Goal: Information Seeking & Learning: Check status

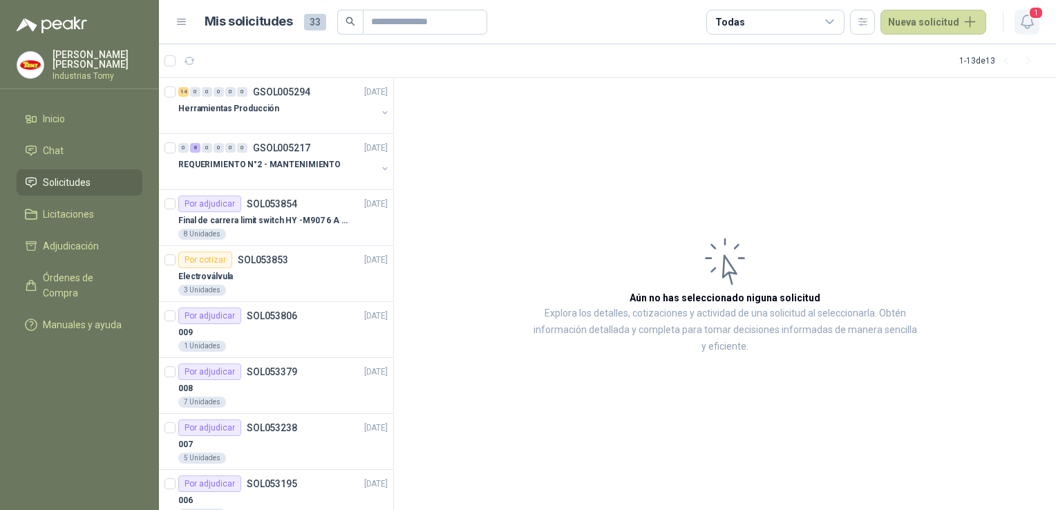
click at [1032, 9] on span "1" at bounding box center [1036, 12] width 15 height 13
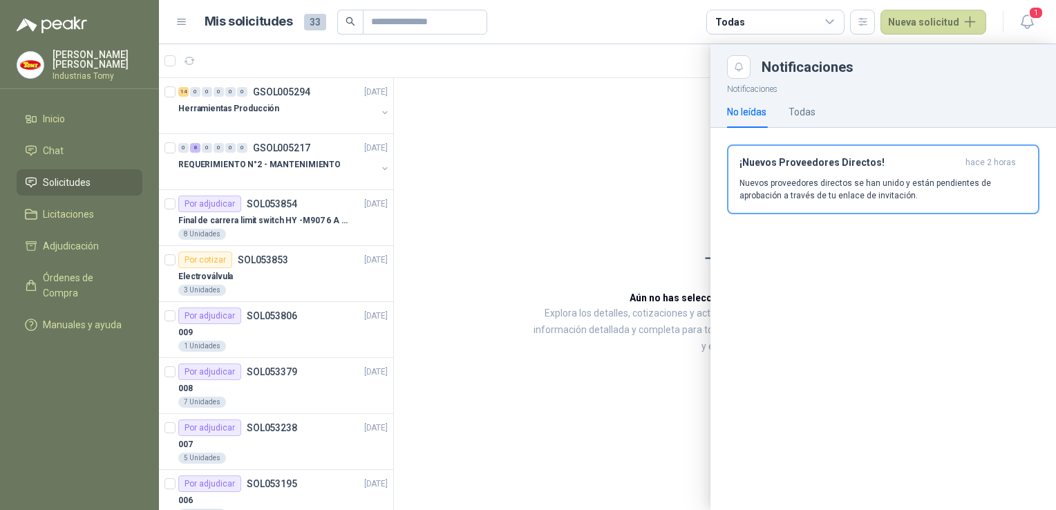
click at [556, 157] on div at bounding box center [607, 277] width 897 height 466
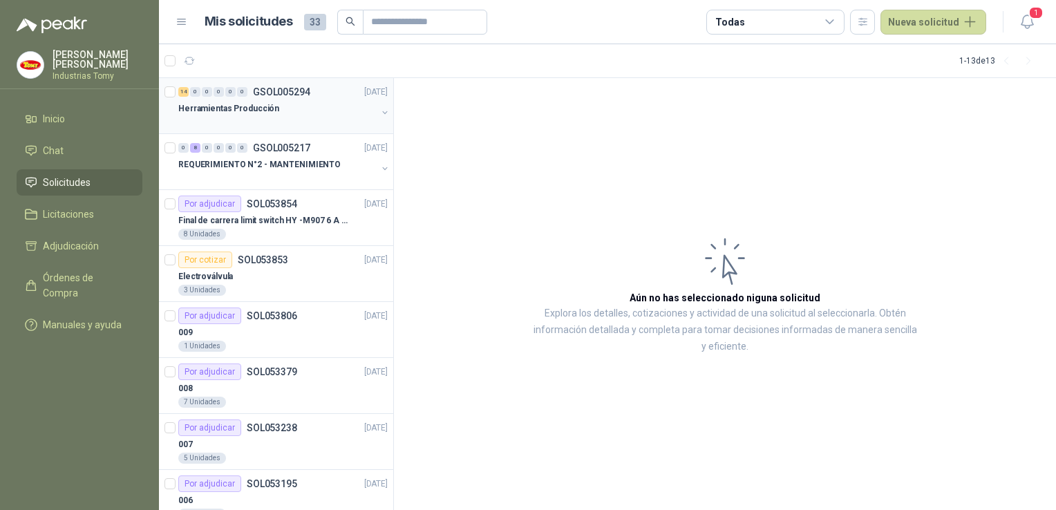
click at [243, 102] on p "Herramientas Producción" at bounding box center [228, 108] width 101 height 13
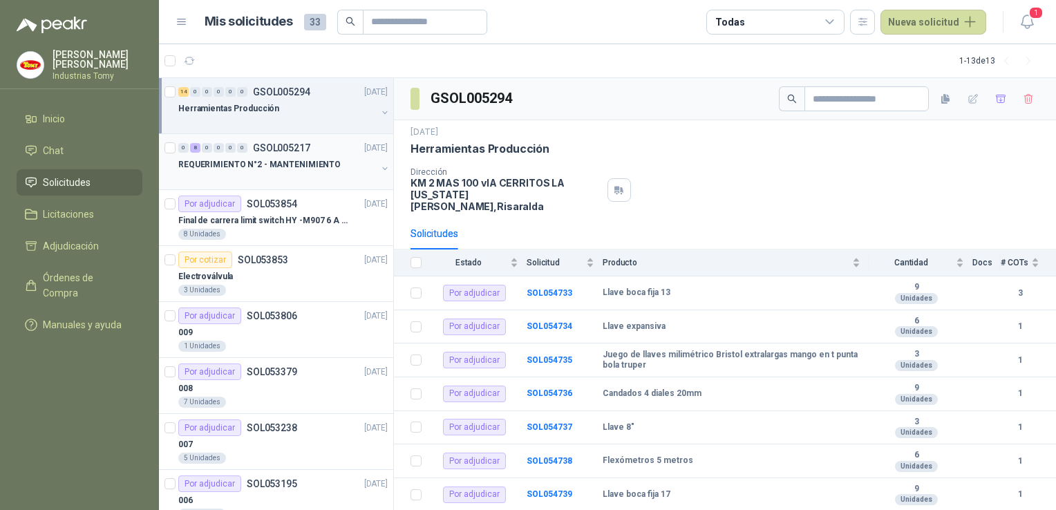
click at [278, 162] on p "REQUERIMIENTO N°2 - MANTENIMIENTO" at bounding box center [259, 164] width 162 height 13
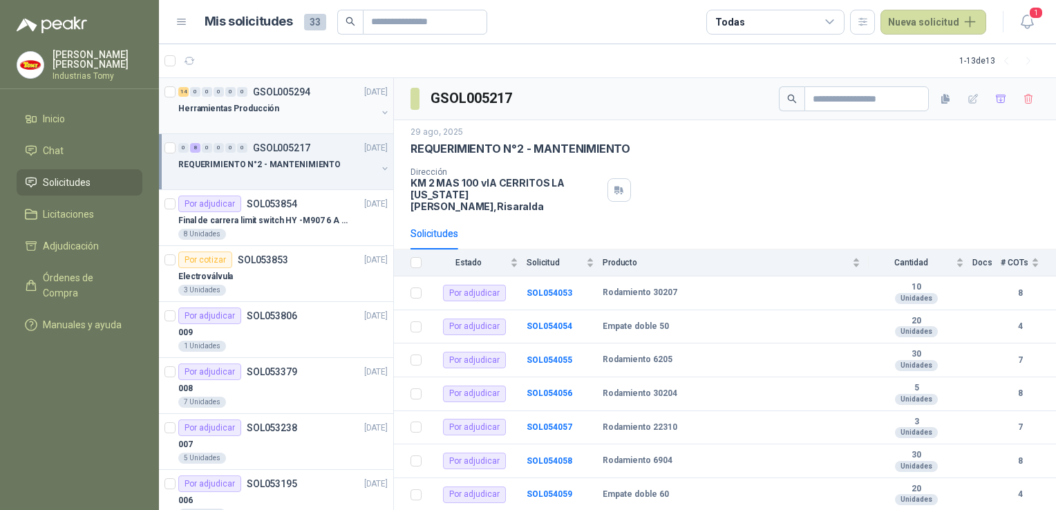
click at [284, 118] on div at bounding box center [277, 122] width 198 height 11
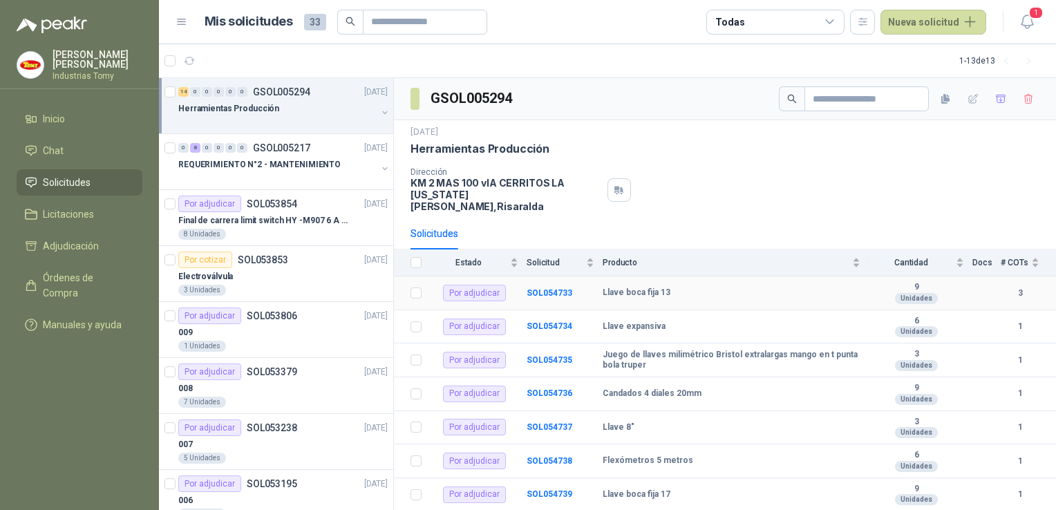
click at [670, 277] on td "Llave boca fija 13" at bounding box center [736, 294] width 266 height 34
click at [699, 288] on div "Llave boca fija 13" at bounding box center [732, 293] width 258 height 11
click at [1028, 256] on div "# COTs" at bounding box center [1020, 263] width 39 height 14
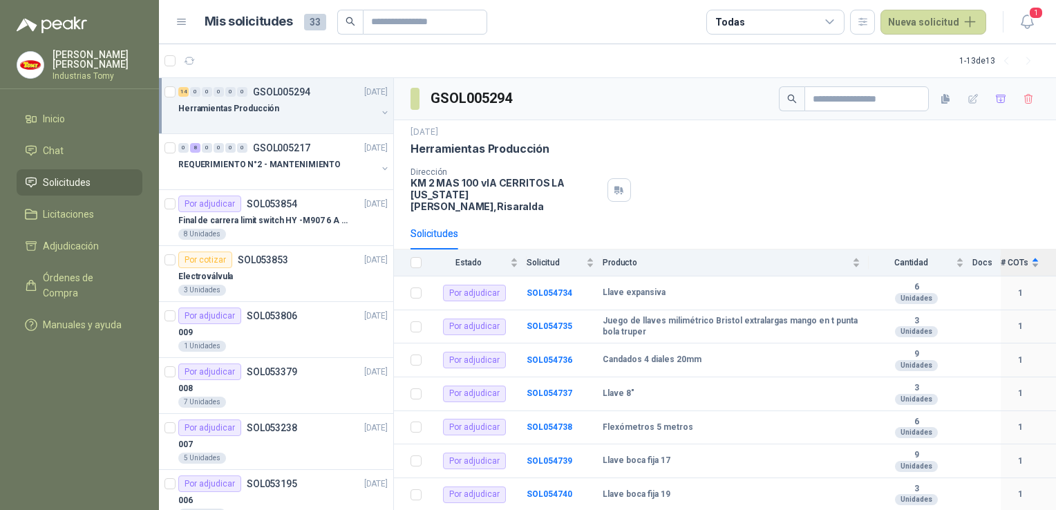
click at [1028, 256] on div "# COTs" at bounding box center [1020, 263] width 39 height 14
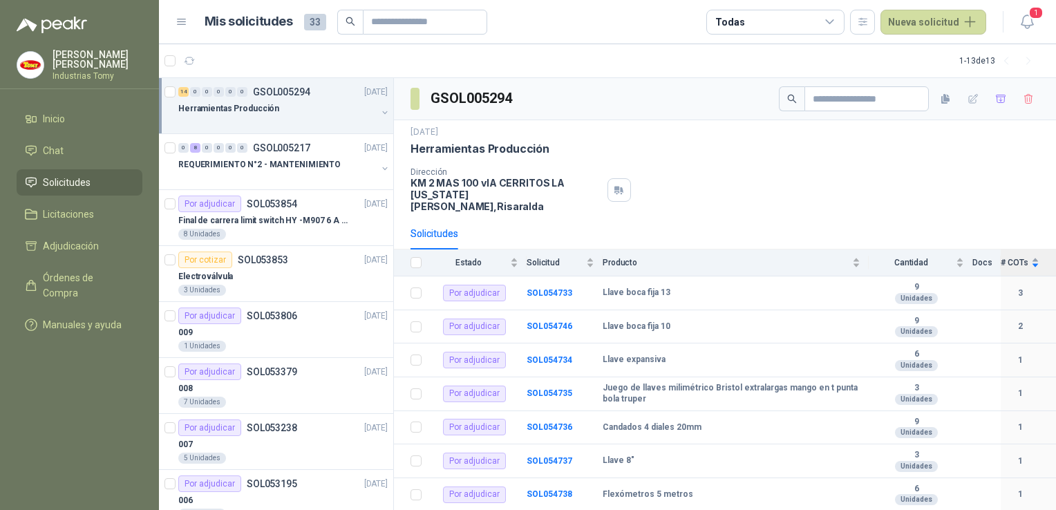
click at [1028, 256] on div "# COTs" at bounding box center [1020, 263] width 39 height 14
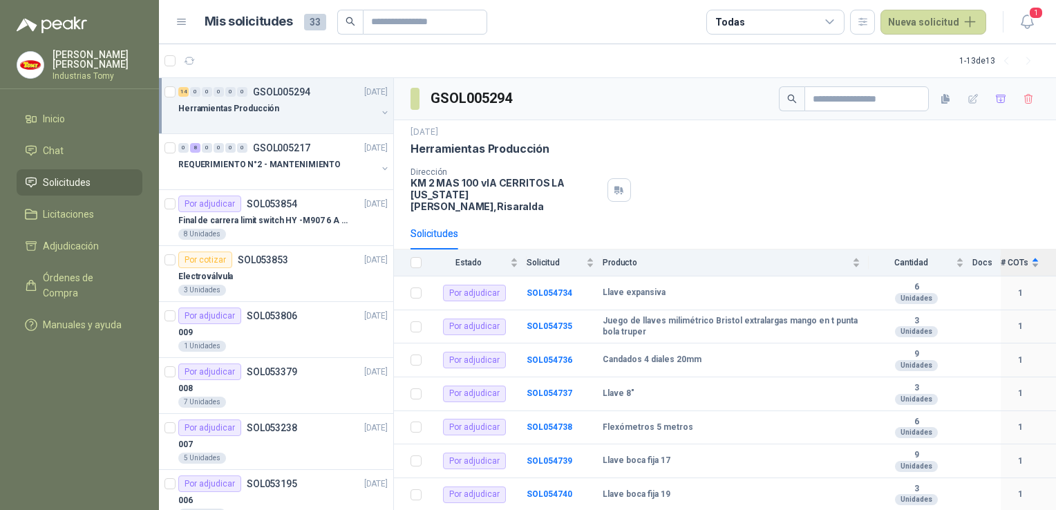
click at [1028, 256] on div "# COTs" at bounding box center [1020, 263] width 39 height 14
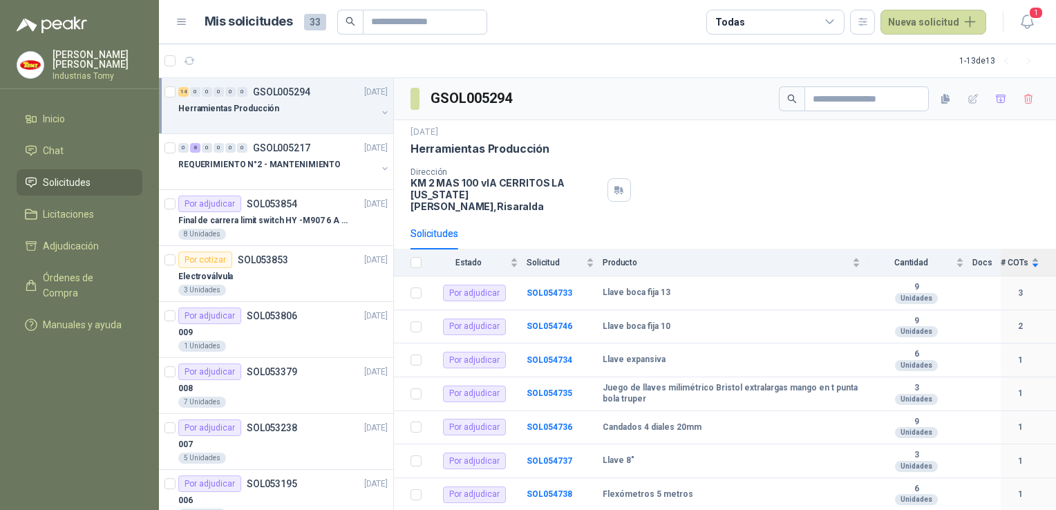
click at [1028, 256] on div "# COTs" at bounding box center [1020, 263] width 39 height 14
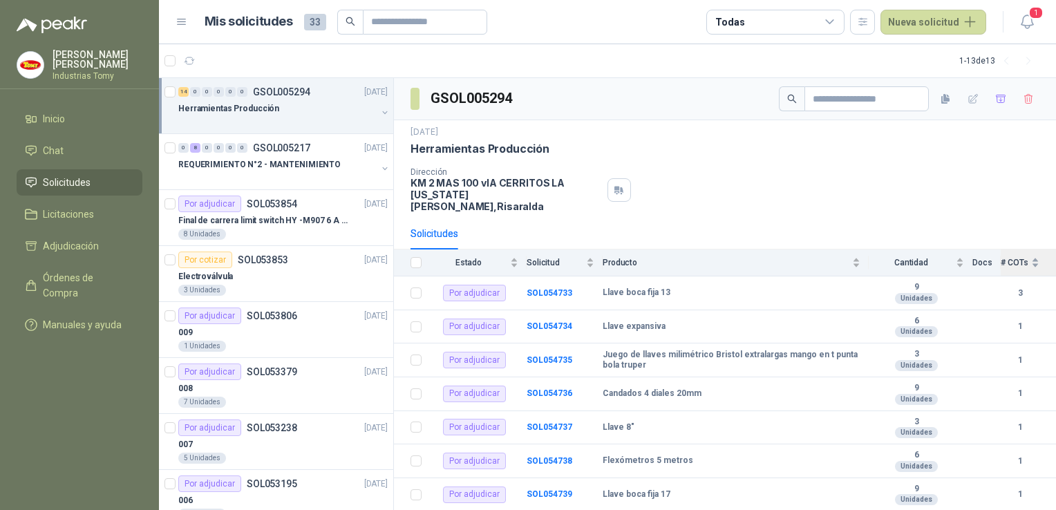
click at [1025, 256] on div "# COTs" at bounding box center [1020, 263] width 39 height 14
click at [1023, 256] on div "# COTs" at bounding box center [1020, 263] width 39 height 14
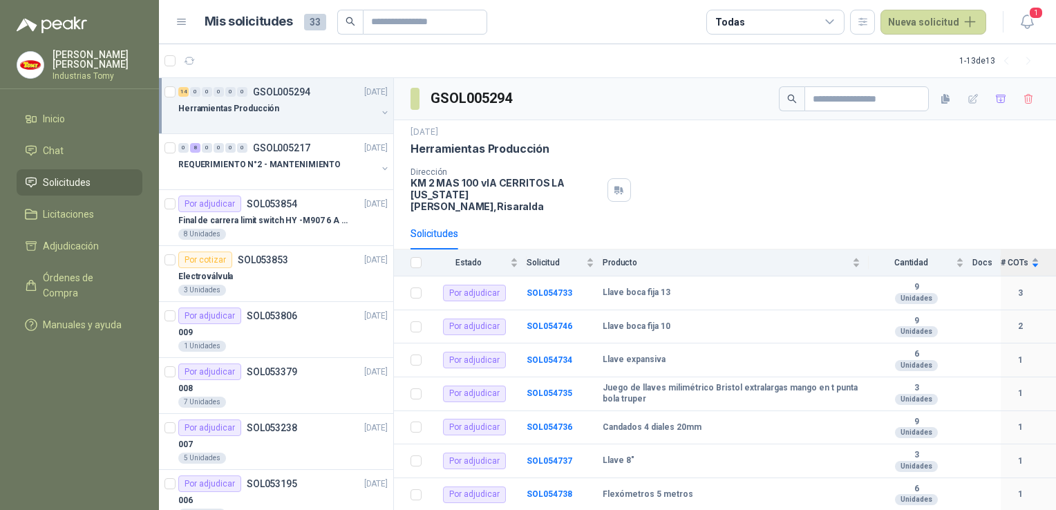
click at [1023, 256] on div "# COTs" at bounding box center [1020, 263] width 39 height 14
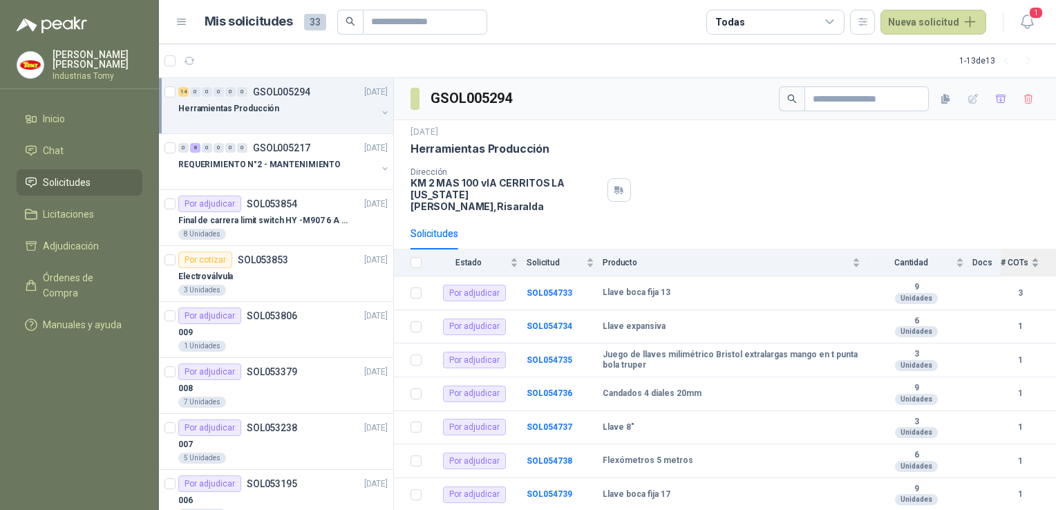
click at [1023, 256] on div "# COTs" at bounding box center [1020, 263] width 39 height 14
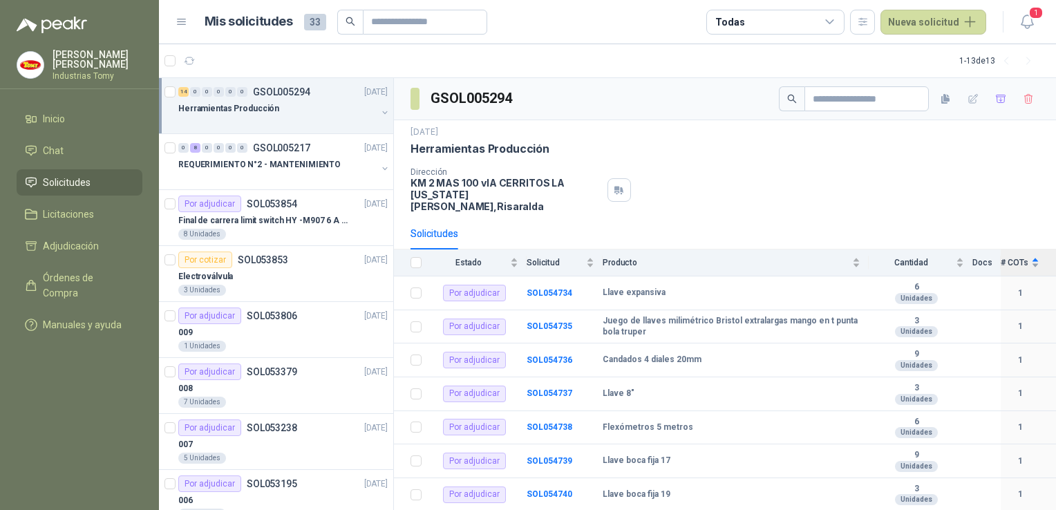
click at [1023, 256] on div "# COTs" at bounding box center [1020, 263] width 39 height 14
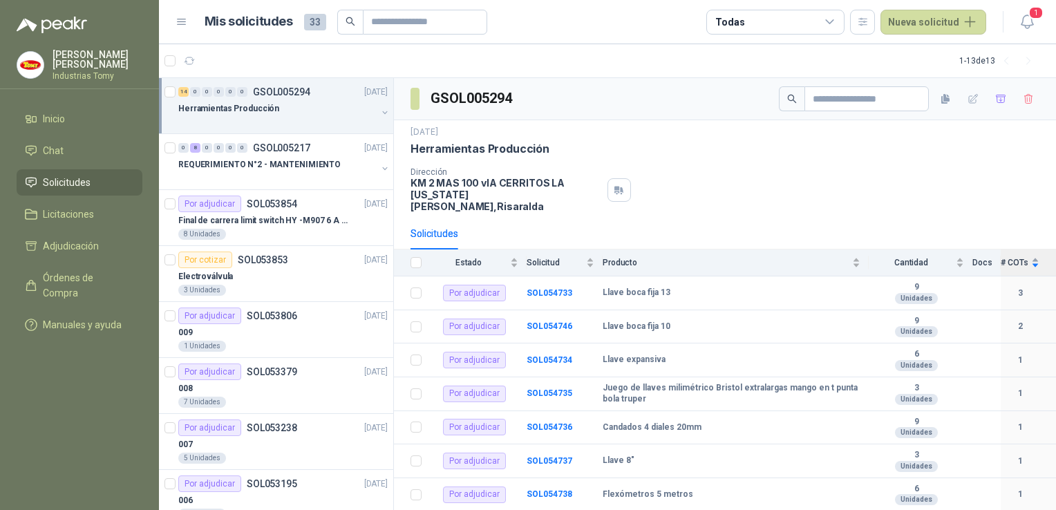
click at [1023, 256] on div "# COTs" at bounding box center [1020, 263] width 39 height 14
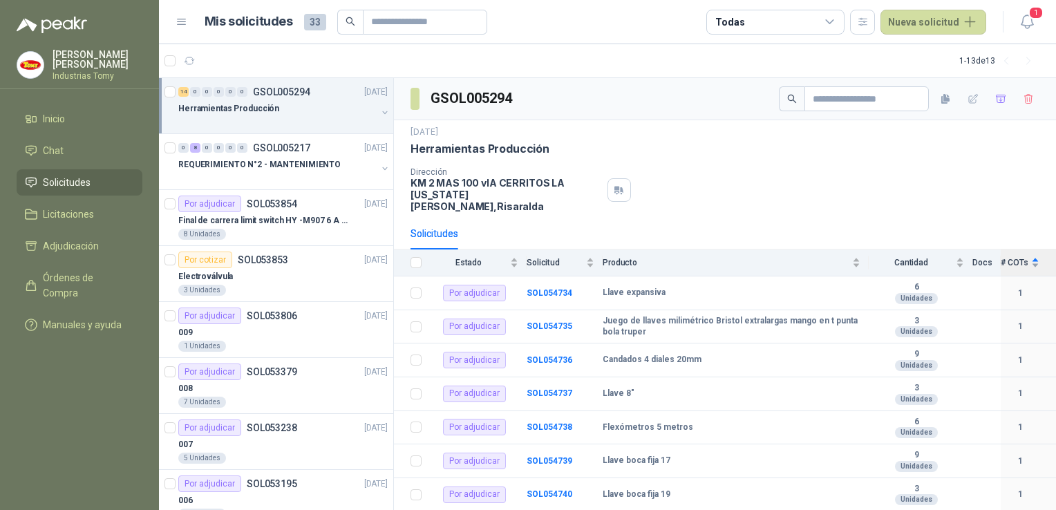
click at [1023, 256] on div "# COTs" at bounding box center [1020, 263] width 39 height 14
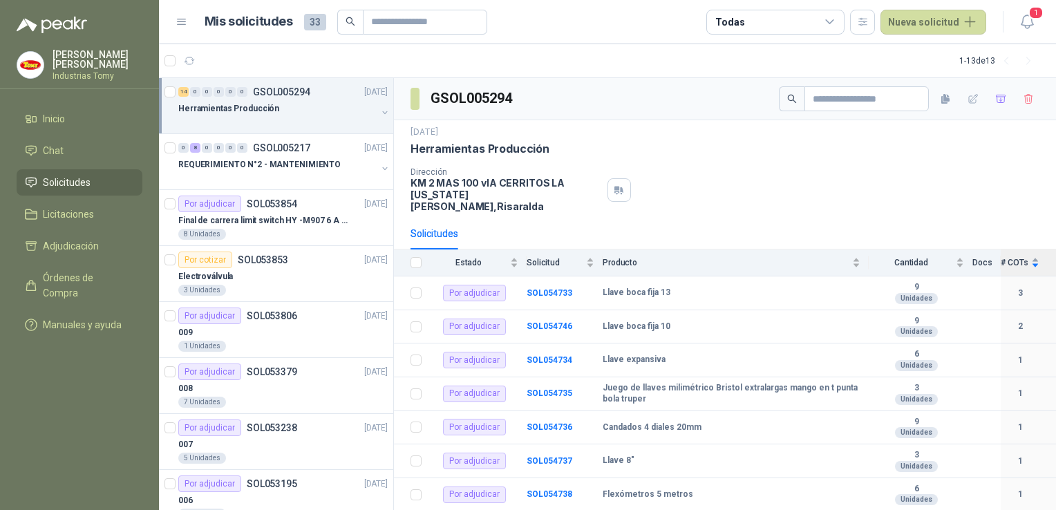
click at [1023, 256] on div "# COTs" at bounding box center [1020, 263] width 39 height 14
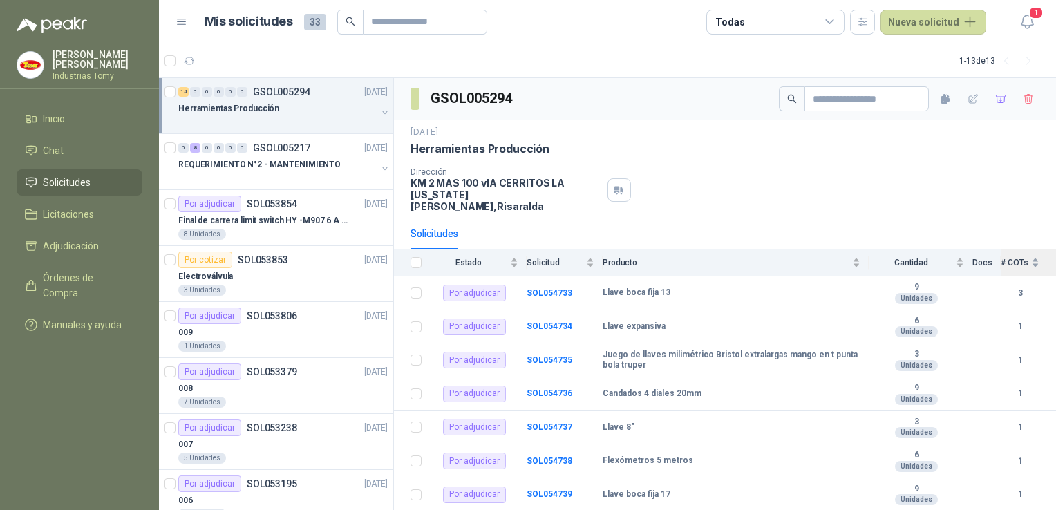
click at [1023, 256] on div "# COTs" at bounding box center [1020, 263] width 39 height 14
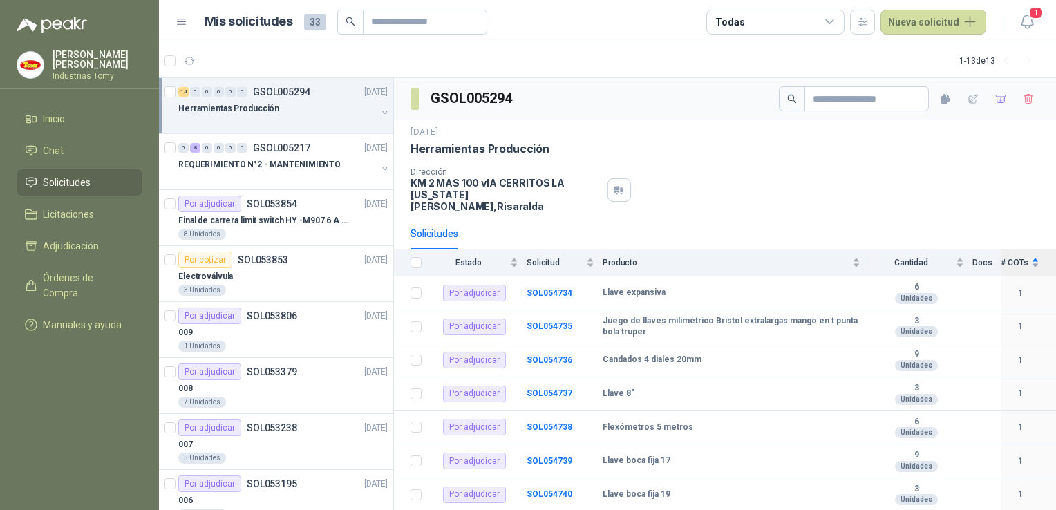
click at [1023, 256] on div "# COTs" at bounding box center [1020, 263] width 39 height 14
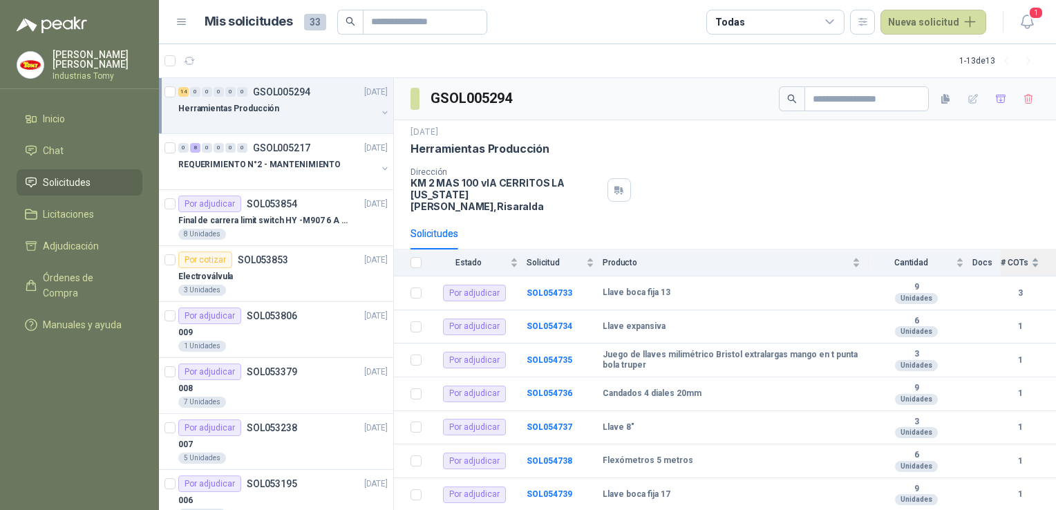
click at [1023, 256] on div "# COTs" at bounding box center [1020, 263] width 39 height 14
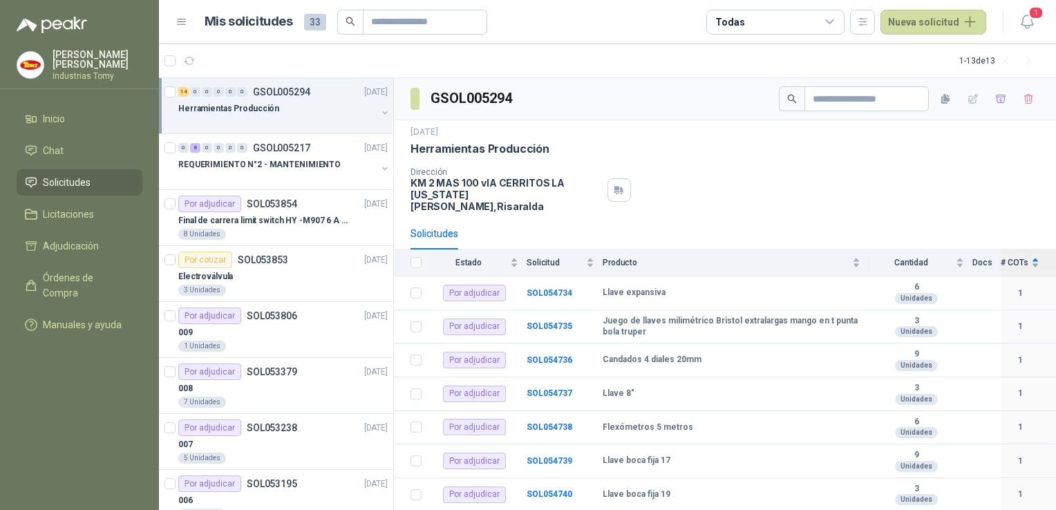
click at [1023, 256] on div "# COTs" at bounding box center [1020, 263] width 39 height 14
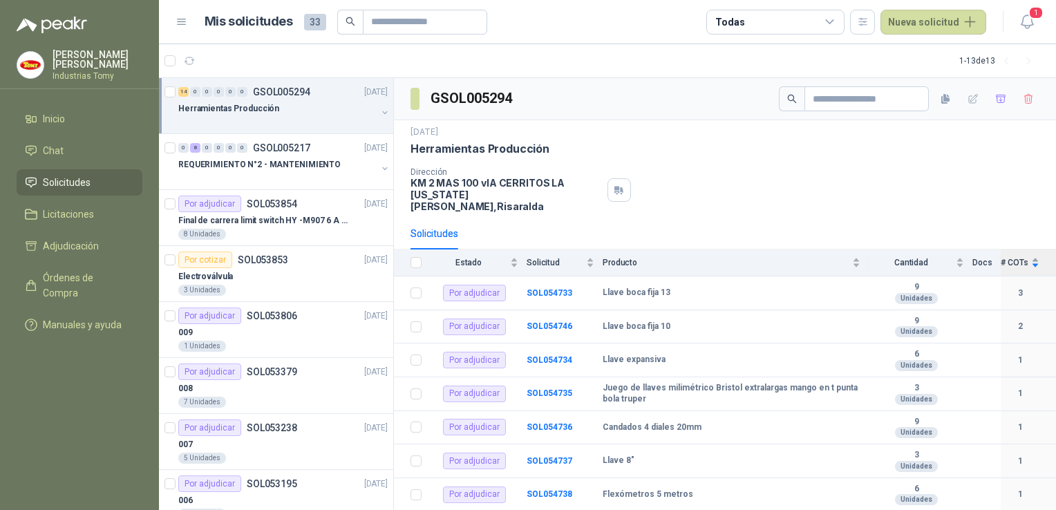
click at [1023, 256] on div "# COTs" at bounding box center [1020, 263] width 39 height 14
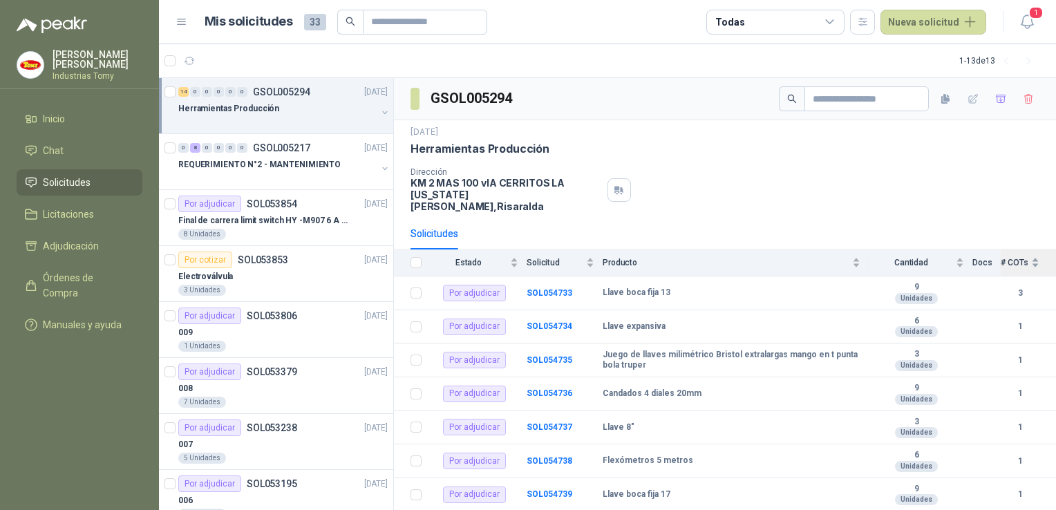
click at [1023, 256] on div "# COTs" at bounding box center [1020, 263] width 39 height 14
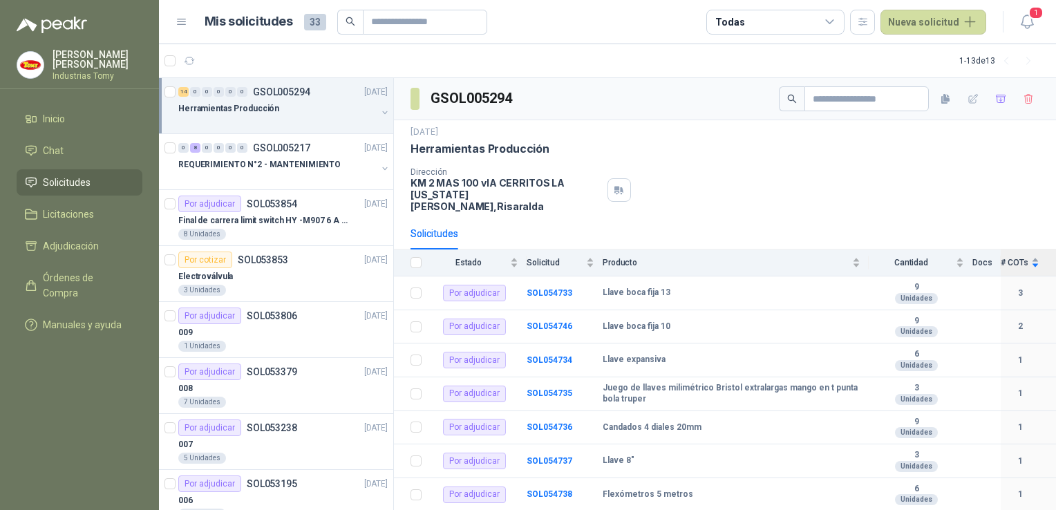
click at [1023, 256] on div "# COTs" at bounding box center [1020, 263] width 39 height 14
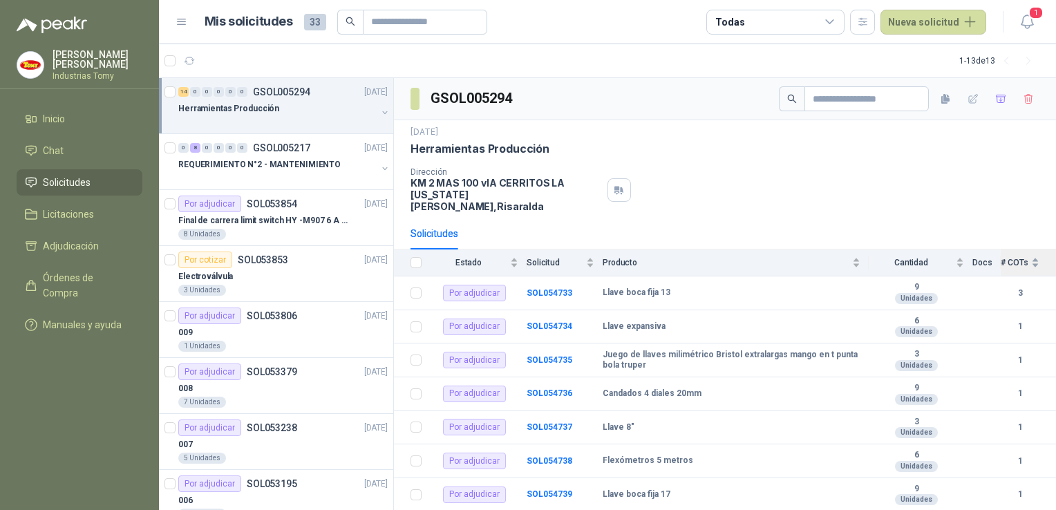
click at [1023, 256] on div "# COTs" at bounding box center [1020, 263] width 39 height 14
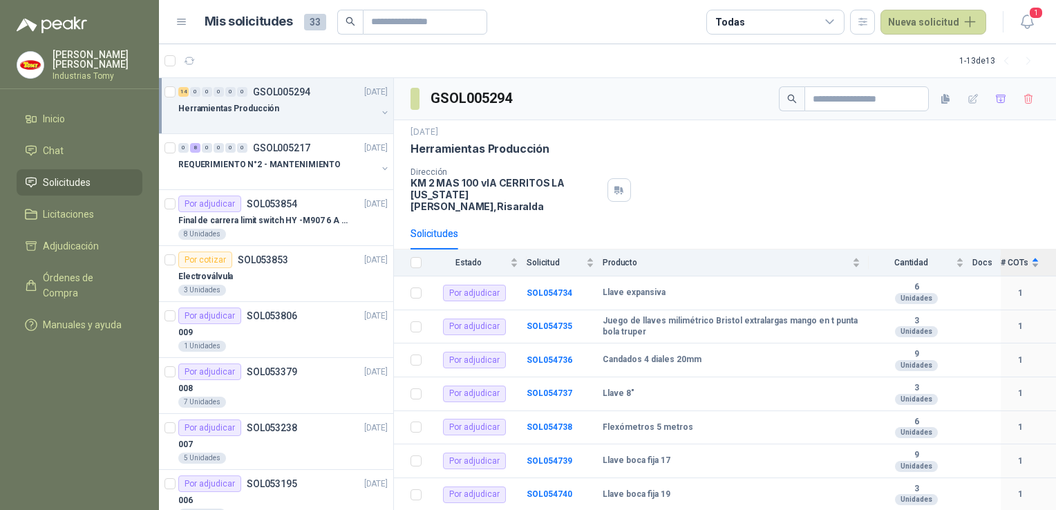
click at [1023, 256] on div "# COTs" at bounding box center [1020, 263] width 39 height 14
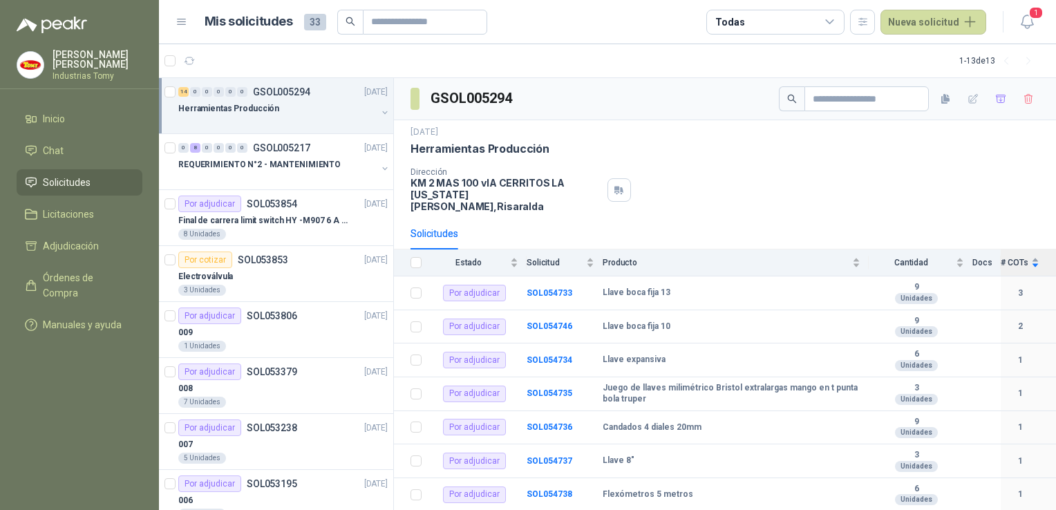
click at [1024, 256] on div "# COTs" at bounding box center [1020, 263] width 39 height 14
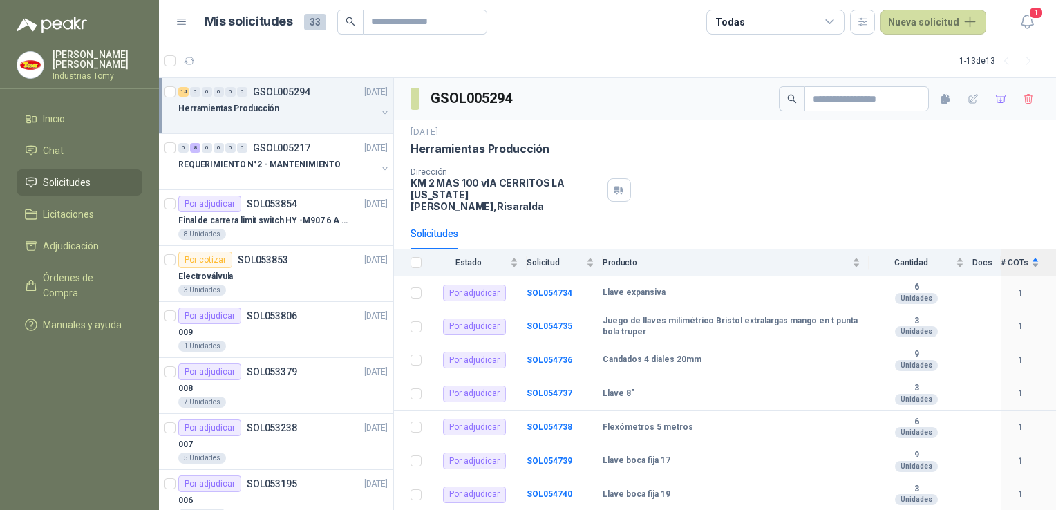
click at [1024, 256] on div "# COTs" at bounding box center [1020, 263] width 39 height 14
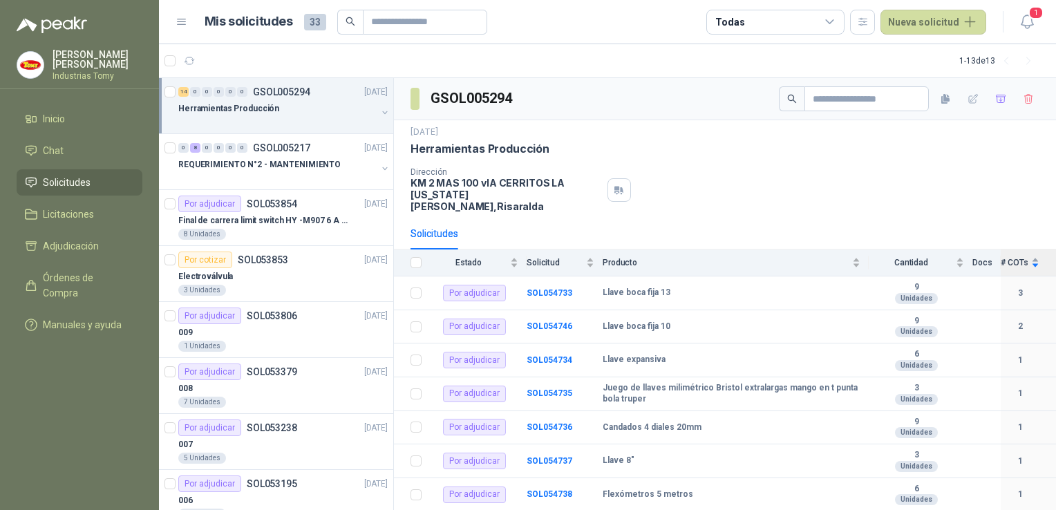
click at [1024, 256] on div "# COTs" at bounding box center [1020, 263] width 39 height 14
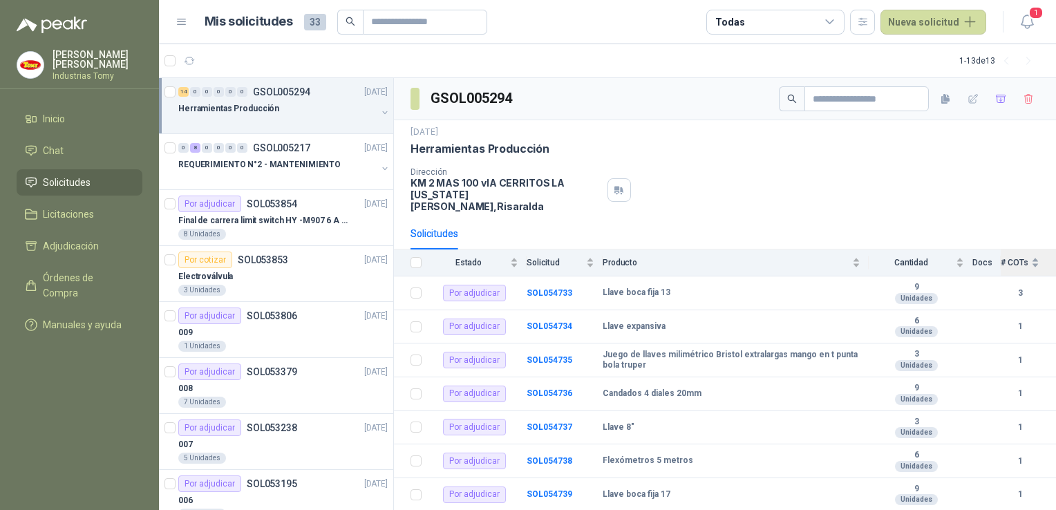
click at [1024, 256] on div "# COTs" at bounding box center [1020, 263] width 39 height 14
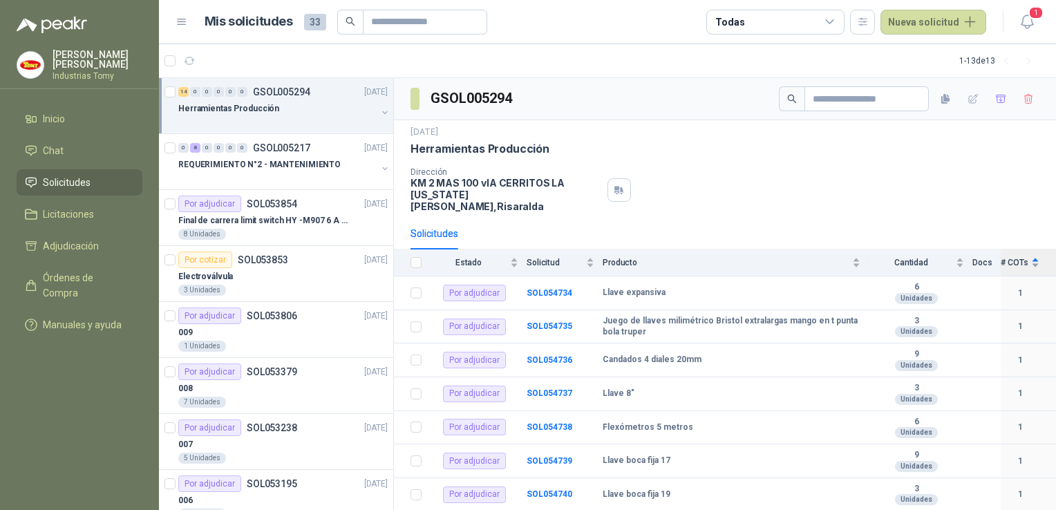
click at [1024, 256] on div "# COTs" at bounding box center [1020, 263] width 39 height 14
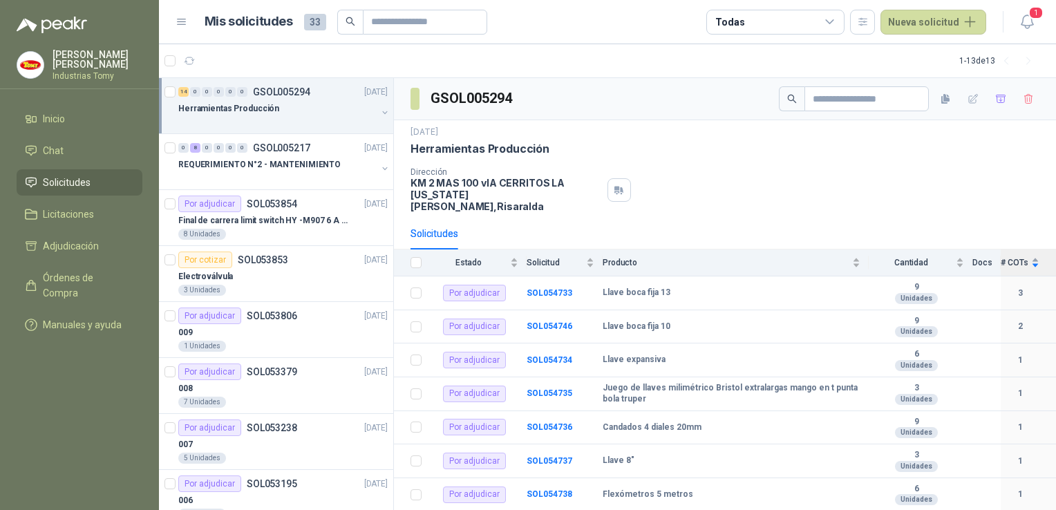
click at [1024, 256] on div "# COTs" at bounding box center [1020, 263] width 39 height 14
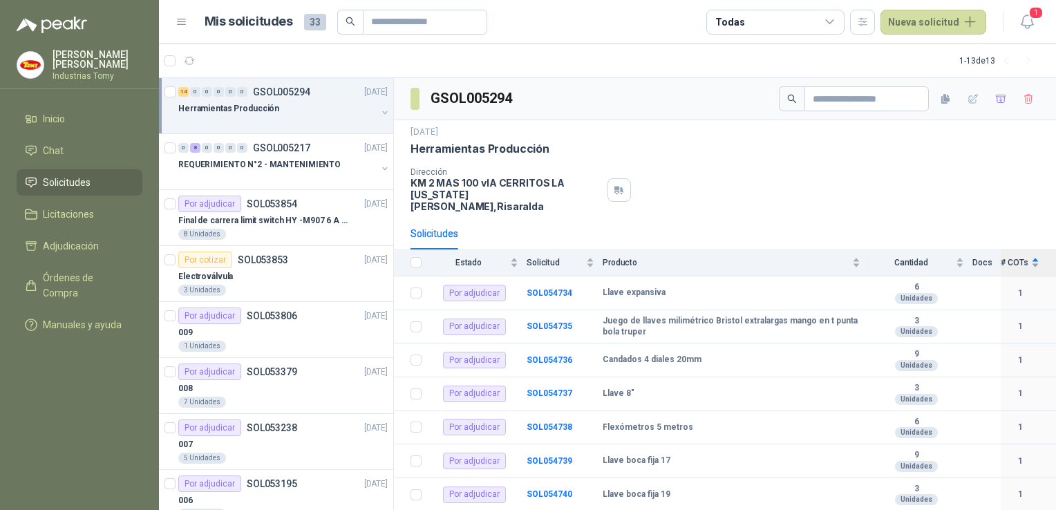
click at [1023, 256] on div "# COTs" at bounding box center [1020, 263] width 39 height 14
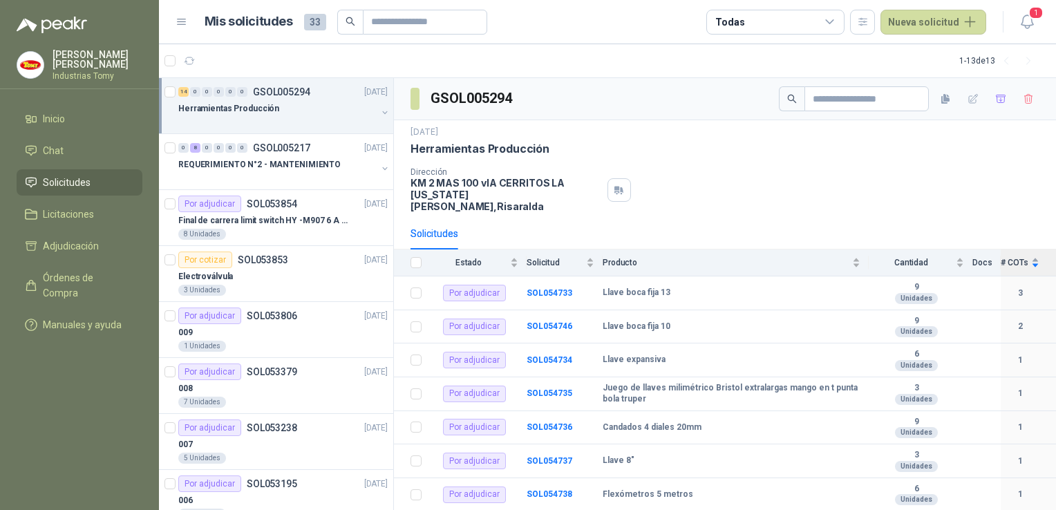
click at [1023, 256] on div "# COTs" at bounding box center [1020, 263] width 39 height 14
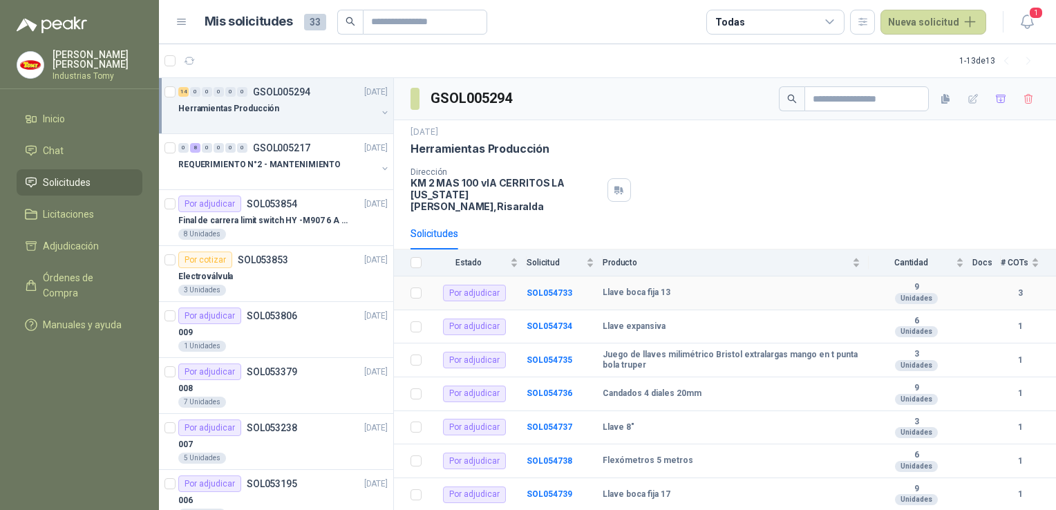
click at [1015, 287] on b "3" at bounding box center [1020, 293] width 39 height 13
click at [1007, 287] on b "3" at bounding box center [1020, 293] width 39 height 13
click at [1023, 256] on div "# COTs" at bounding box center [1020, 263] width 39 height 14
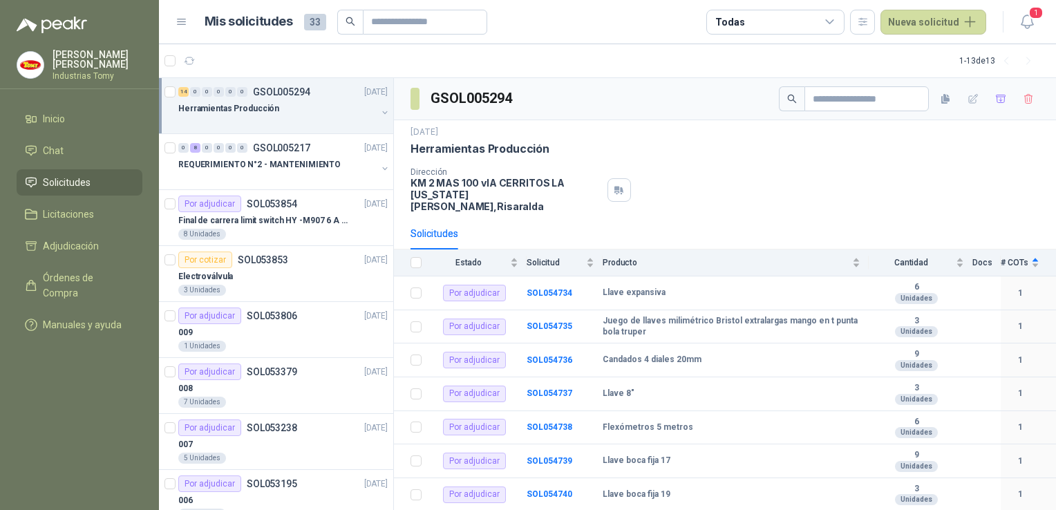
click at [966, 199] on div "Dirección KM 2 MAS 100 vIA CERRITOS LA [US_STATE][PERSON_NAME] , [GEOGRAPHIC_DA…" at bounding box center [725, 189] width 629 height 45
click at [936, 196] on div "Dirección KM 2 MAS 100 vIA CERRITOS LA [US_STATE][PERSON_NAME] , [GEOGRAPHIC_DA…" at bounding box center [725, 189] width 629 height 45
click at [78, 147] on li "Chat 1" at bounding box center [79, 150] width 109 height 15
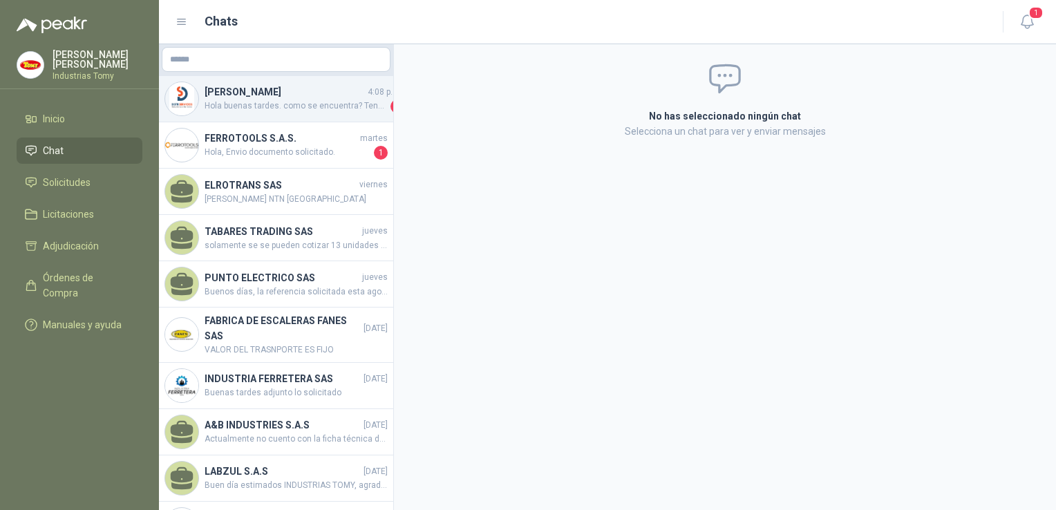
click at [237, 103] on span "Hola buenas tardes. como se encuentra? Tenemos una consulta, es la siguiente so…" at bounding box center [296, 107] width 183 height 14
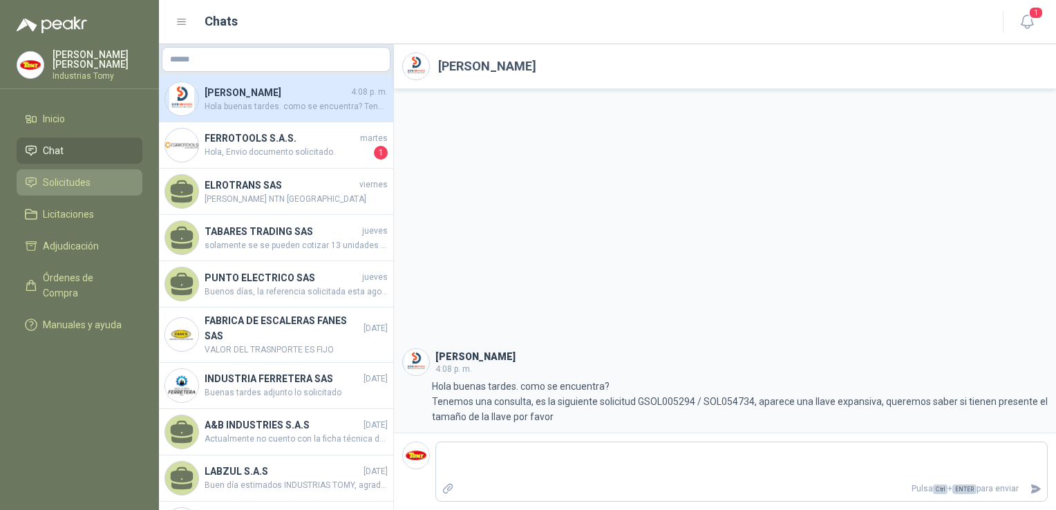
click at [93, 184] on li "Solicitudes" at bounding box center [79, 182] width 109 height 15
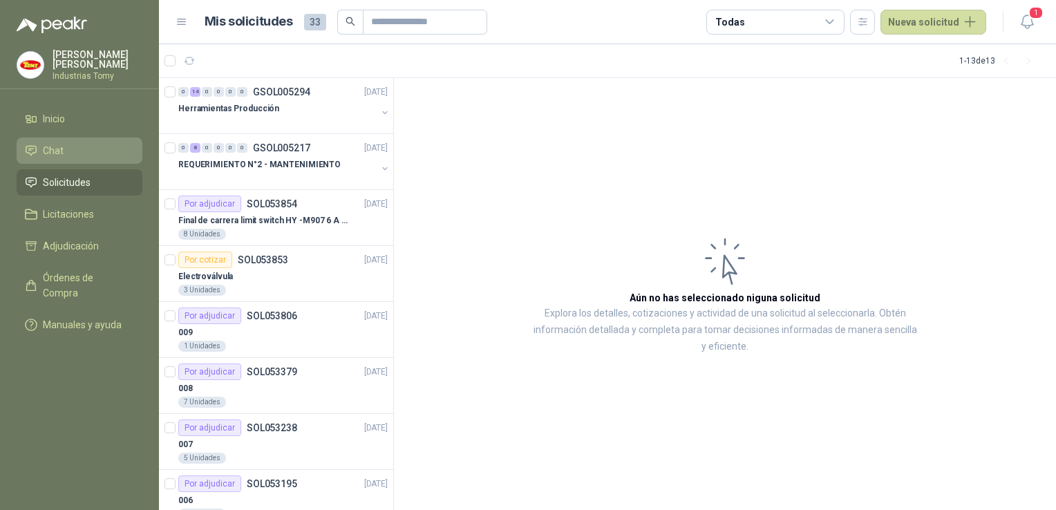
click at [76, 153] on li "Chat" at bounding box center [79, 150] width 109 height 15
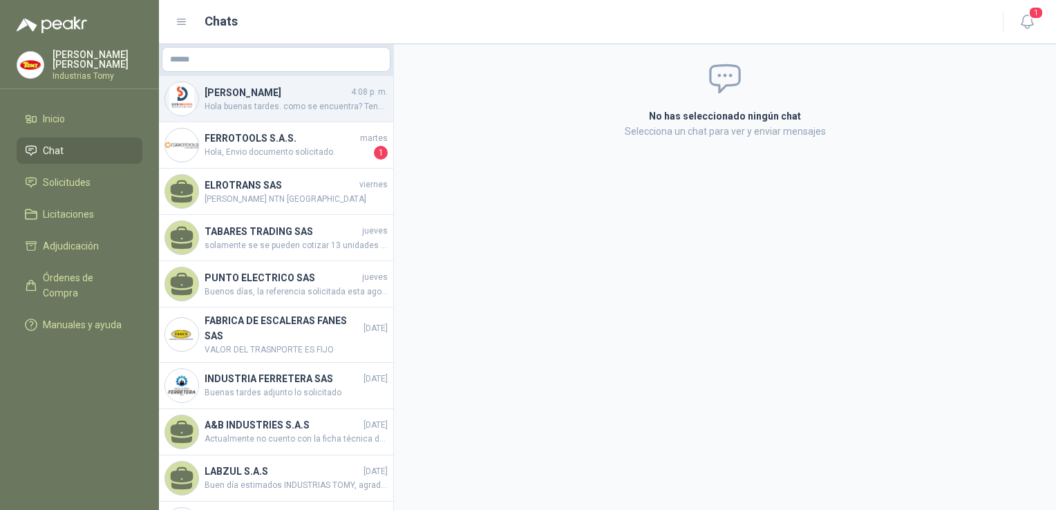
click at [234, 109] on span "Hola buenas tardes. como se encuentra? Tenemos una consulta, es la siguiente so…" at bounding box center [296, 106] width 183 height 13
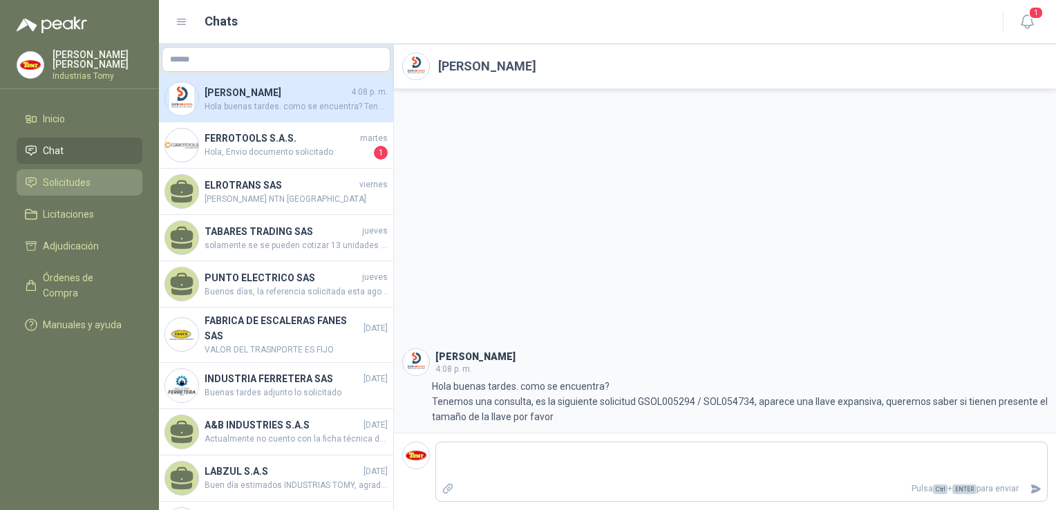
click at [61, 175] on span "Solicitudes" at bounding box center [67, 182] width 48 height 15
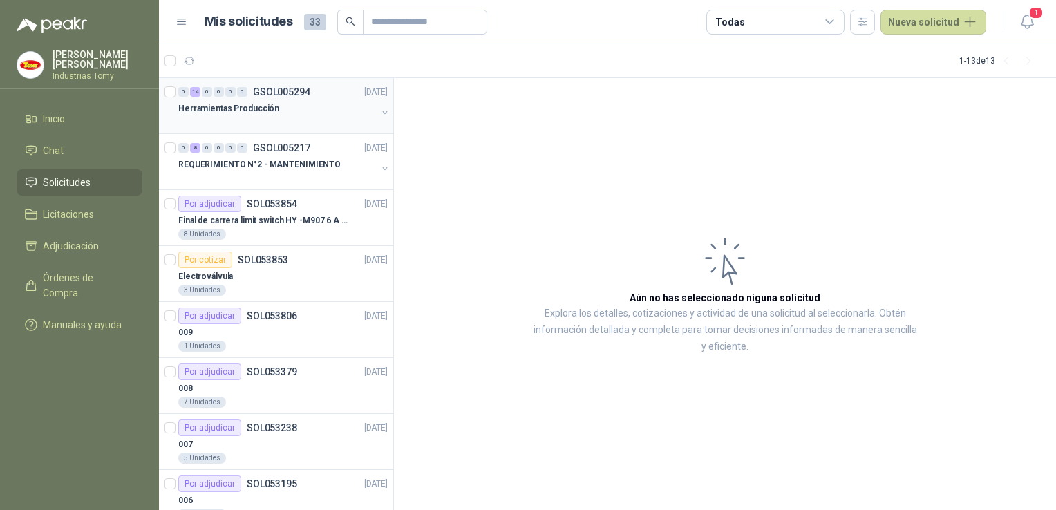
click at [296, 109] on div "Herramientas Producción" at bounding box center [277, 108] width 198 height 17
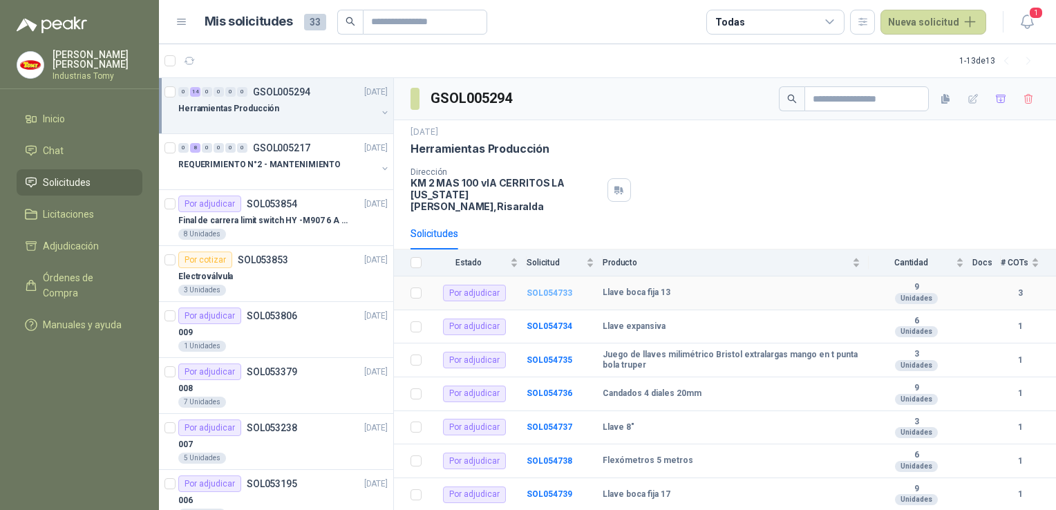
click at [560, 288] on b "SOL054733" at bounding box center [550, 293] width 46 height 10
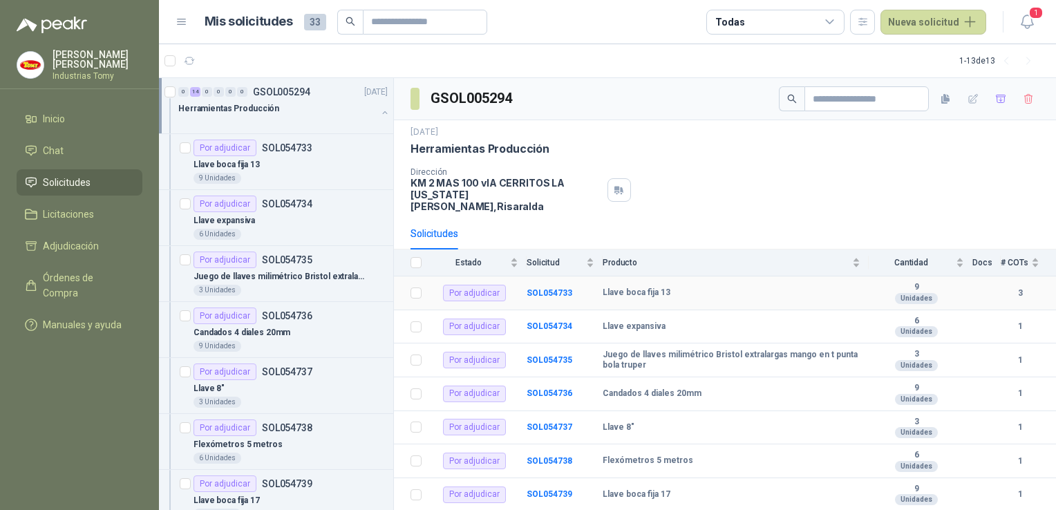
click at [715, 286] on td "Llave boca fija 13" at bounding box center [736, 294] width 266 height 34
click at [587, 277] on td "SOL054733" at bounding box center [565, 294] width 76 height 34
click at [537, 288] on b "SOL054733" at bounding box center [550, 293] width 46 height 10
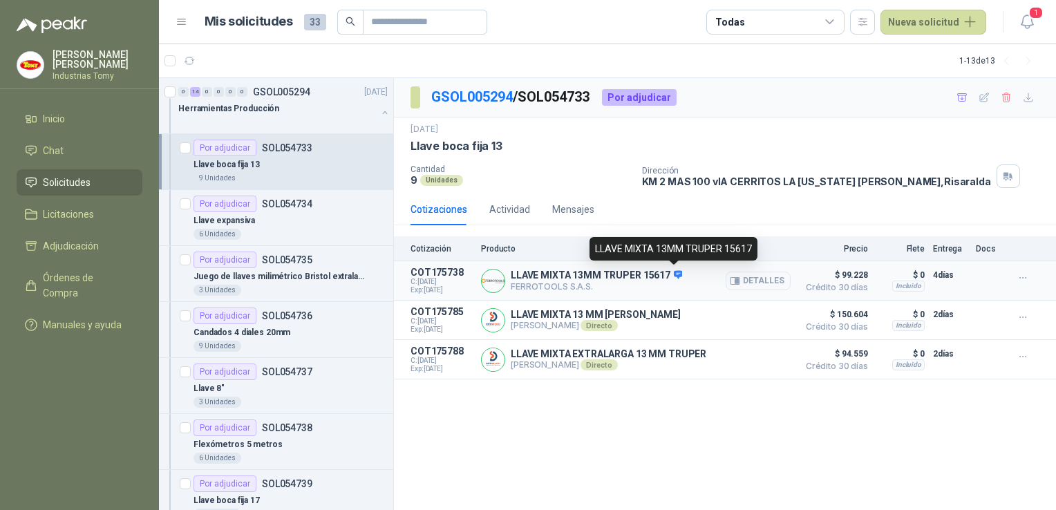
click at [674, 275] on icon at bounding box center [678, 274] width 9 height 8
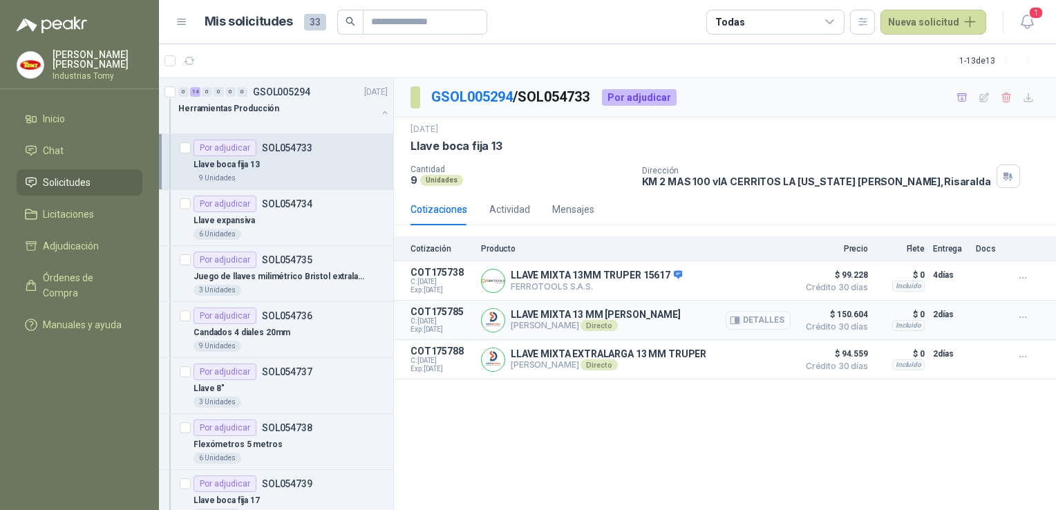
click at [745, 317] on button "Detalles" at bounding box center [758, 320] width 65 height 19
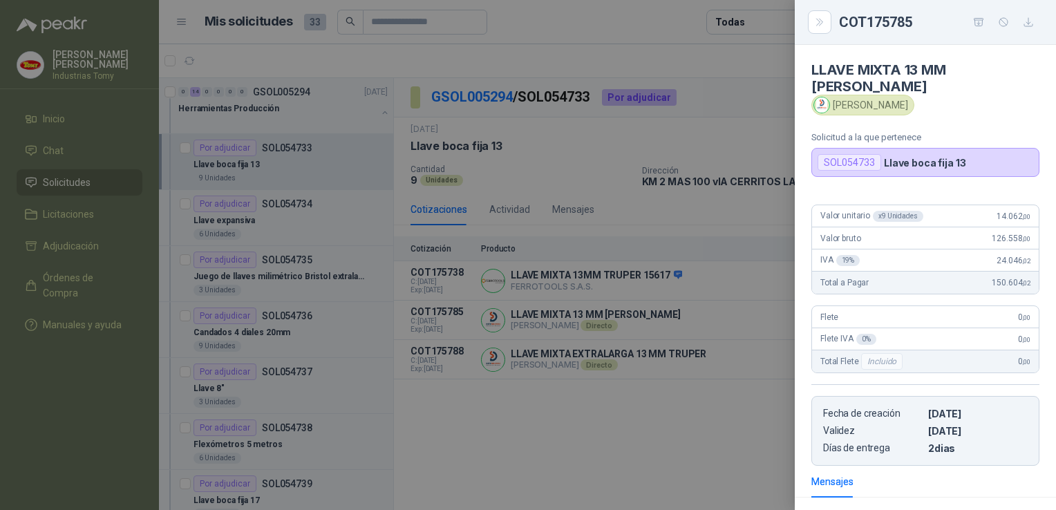
click at [715, 431] on div at bounding box center [528, 255] width 1056 height 510
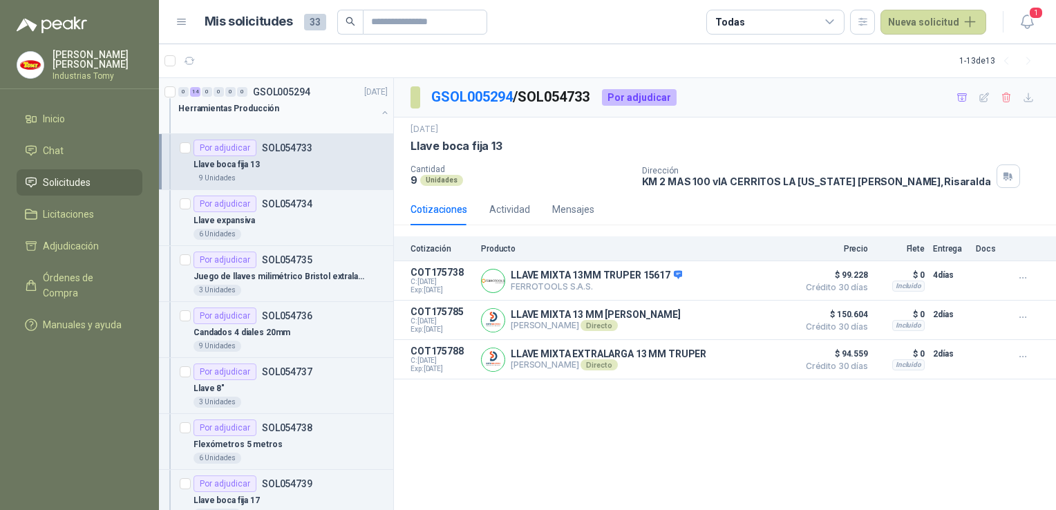
click at [274, 111] on div "Herramientas Producción" at bounding box center [277, 108] width 198 height 17
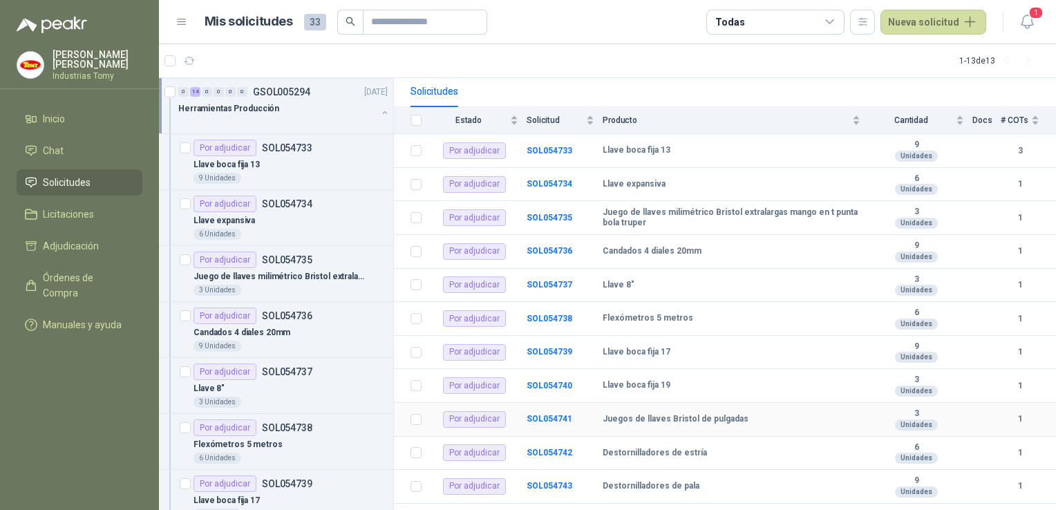
scroll to position [69, 0]
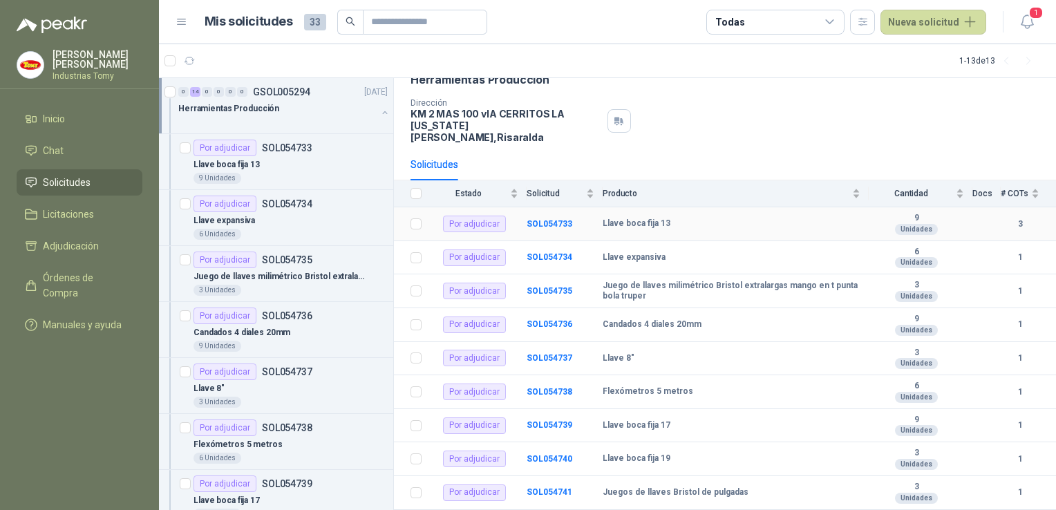
click at [478, 216] on div "Por adjudicar" at bounding box center [474, 224] width 63 height 17
click at [619, 207] on td "Llave boca fija 13" at bounding box center [736, 224] width 266 height 34
click at [537, 219] on b "SOL054733" at bounding box center [550, 224] width 46 height 10
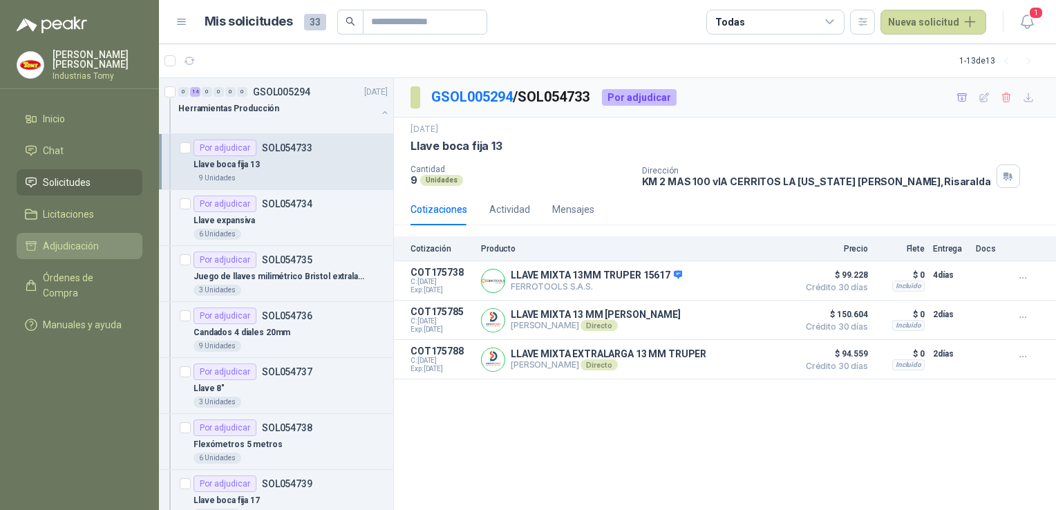
click at [106, 246] on li "Adjudicación" at bounding box center [79, 246] width 109 height 15
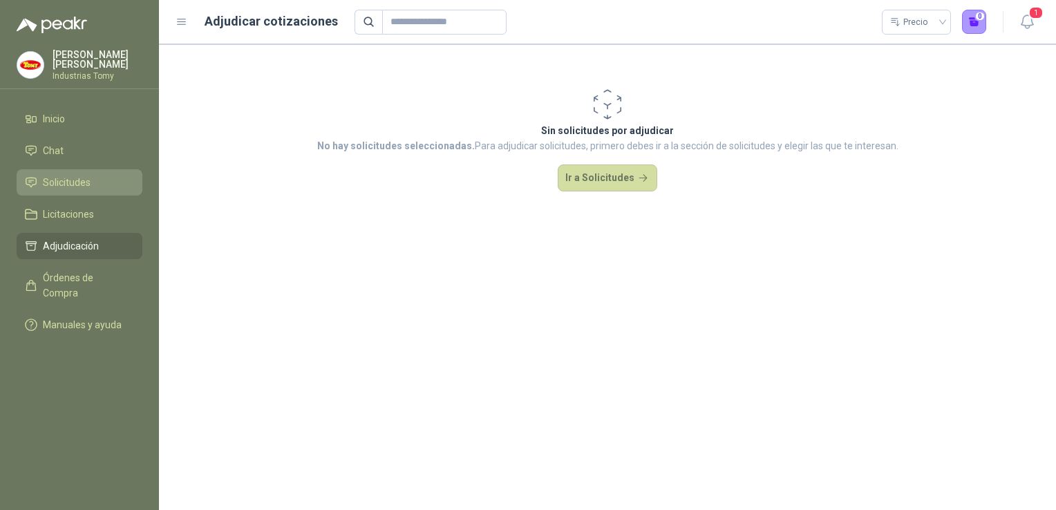
click at [55, 182] on span "Solicitudes" at bounding box center [67, 182] width 48 height 15
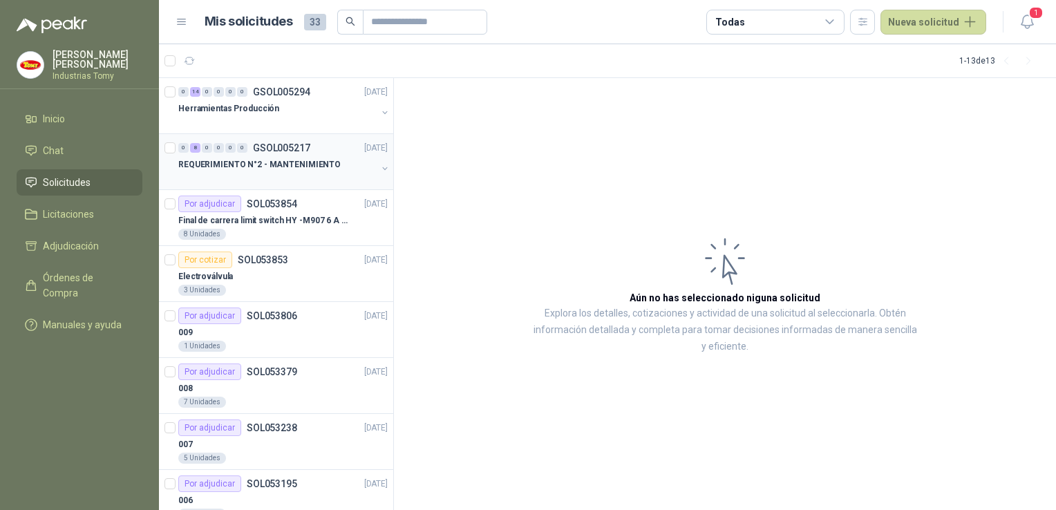
click at [250, 154] on div "0 8 0 0 0 0 GSOL005217 [DATE]" at bounding box center [284, 148] width 212 height 17
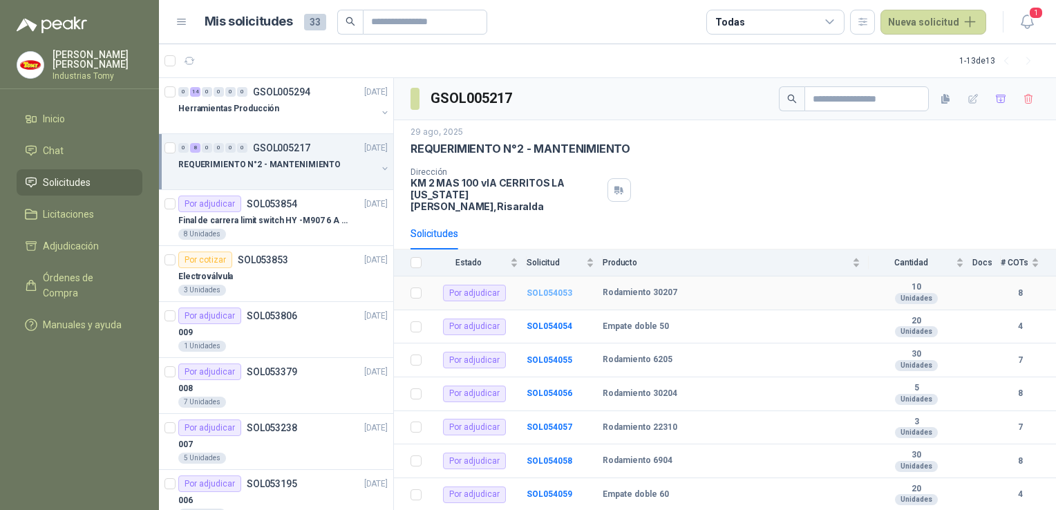
click at [542, 286] on td "SOL054053" at bounding box center [565, 294] width 76 height 34
click at [282, 98] on div "0 14 0 0 0 0 GSOL005294 [DATE]" at bounding box center [284, 92] width 212 height 17
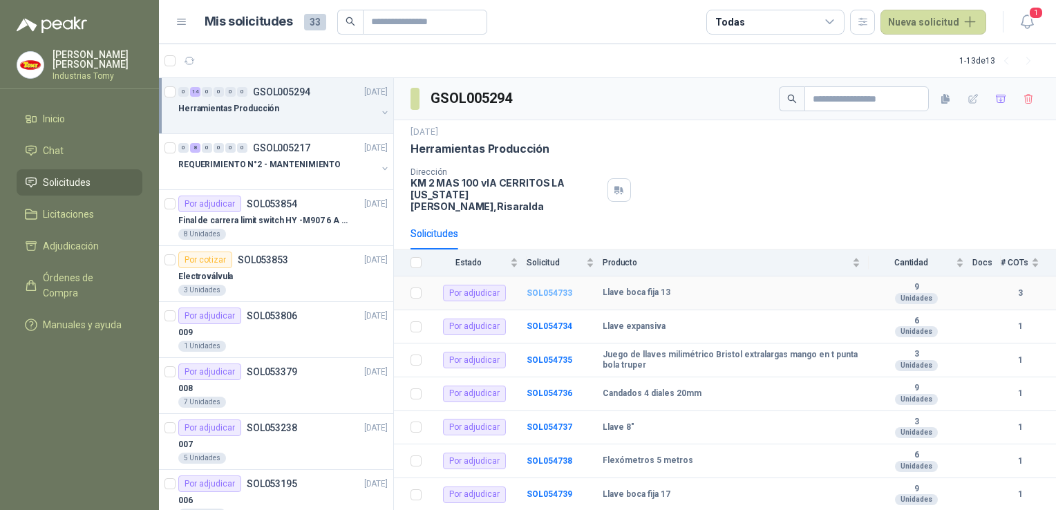
click at [544, 288] on b "SOL054733" at bounding box center [550, 293] width 46 height 10
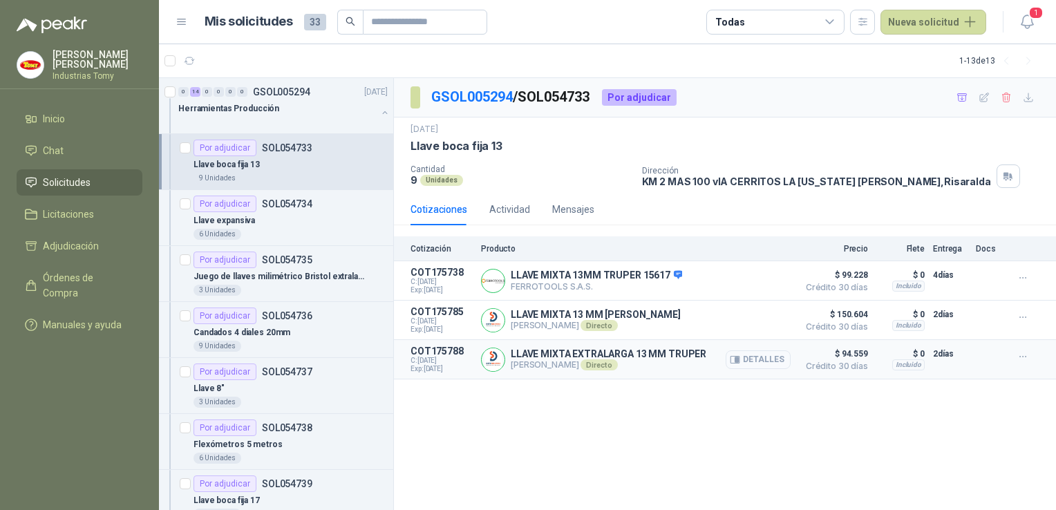
click at [749, 362] on button "Detalles" at bounding box center [758, 360] width 65 height 19
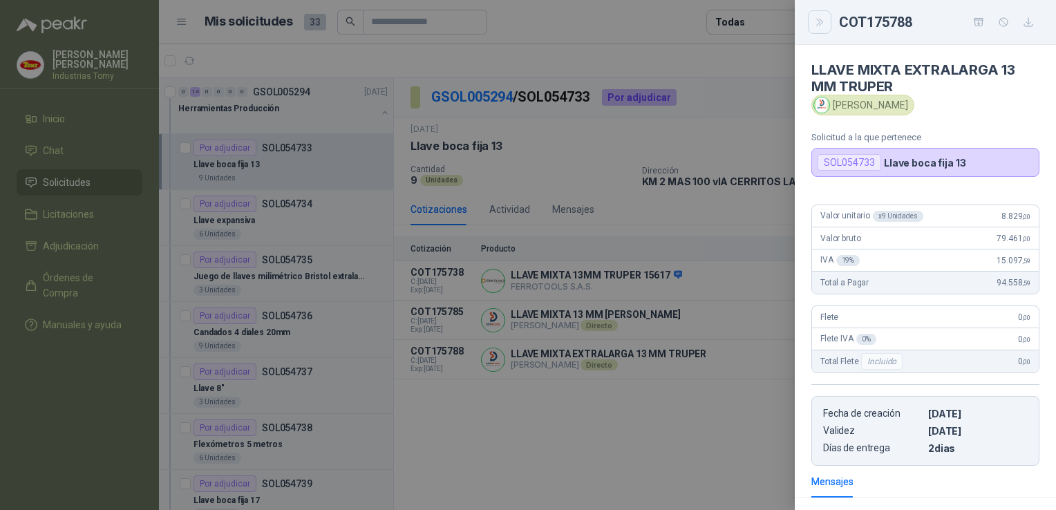
click at [821, 21] on icon "Close" at bounding box center [820, 22] width 6 height 7
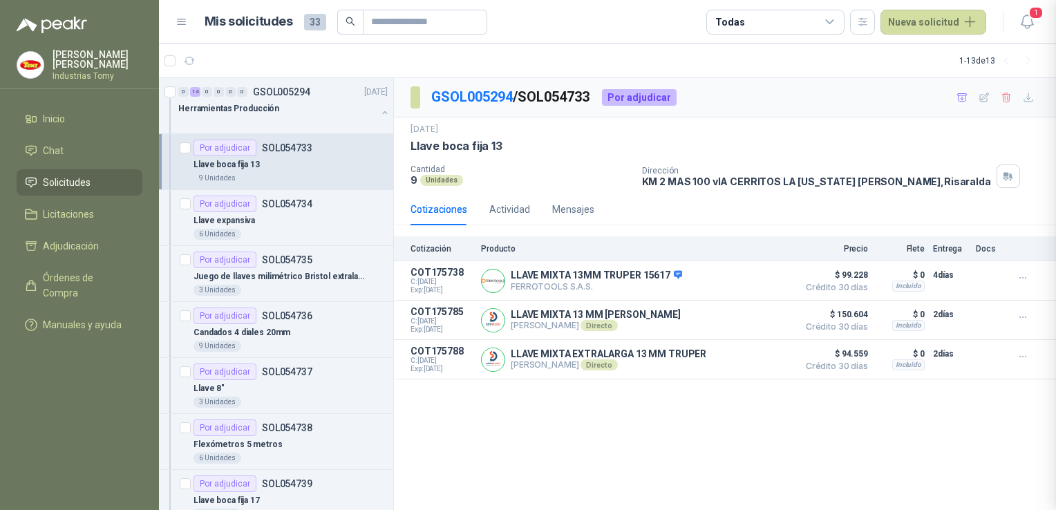
scroll to position [183, 0]
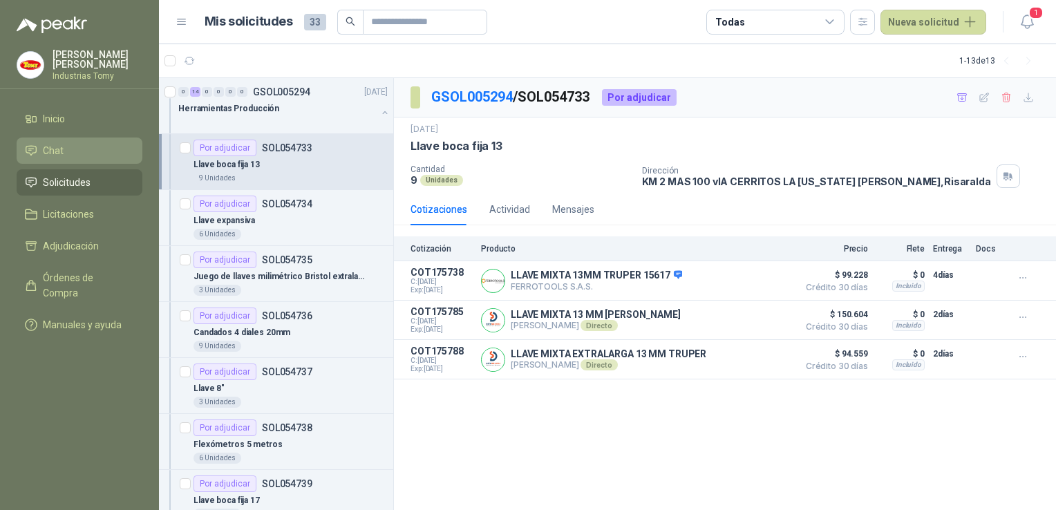
click at [48, 151] on span "Chat" at bounding box center [53, 150] width 21 height 15
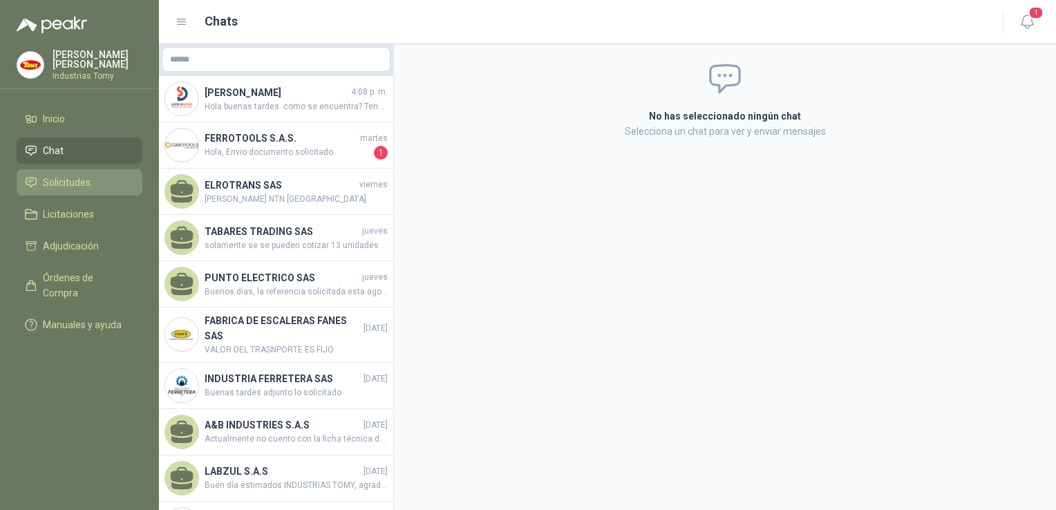
click at [62, 169] on link "Solicitudes" at bounding box center [80, 182] width 126 height 26
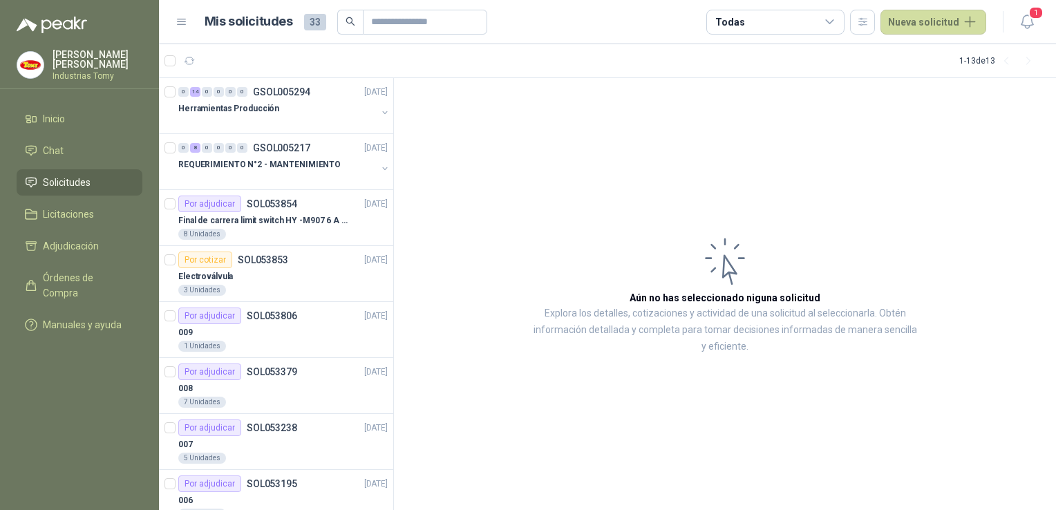
click at [65, 183] on span "Solicitudes" at bounding box center [67, 182] width 48 height 15
click at [65, 143] on li "Chat" at bounding box center [79, 150] width 109 height 15
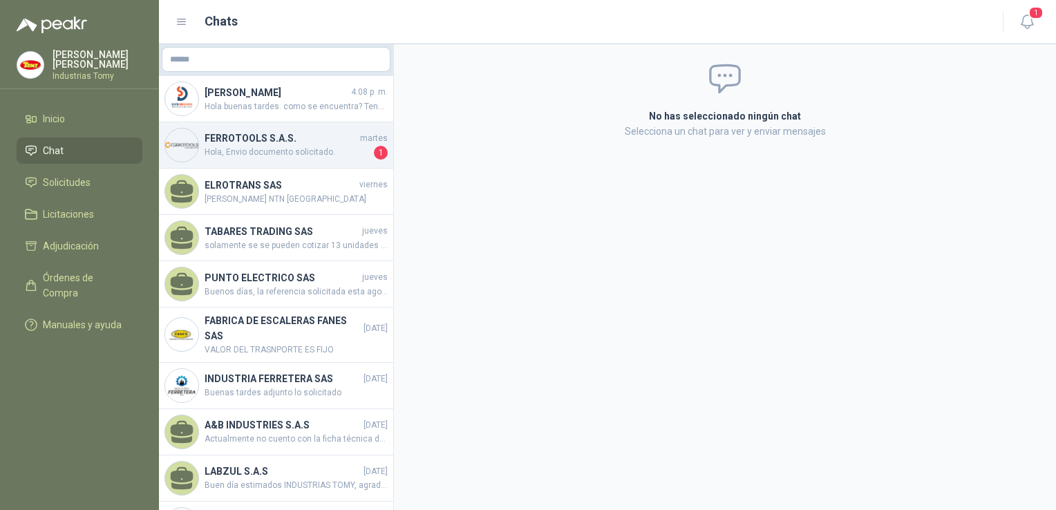
click at [288, 151] on span "Hola, Envio documento solicitado." at bounding box center [288, 153] width 167 height 14
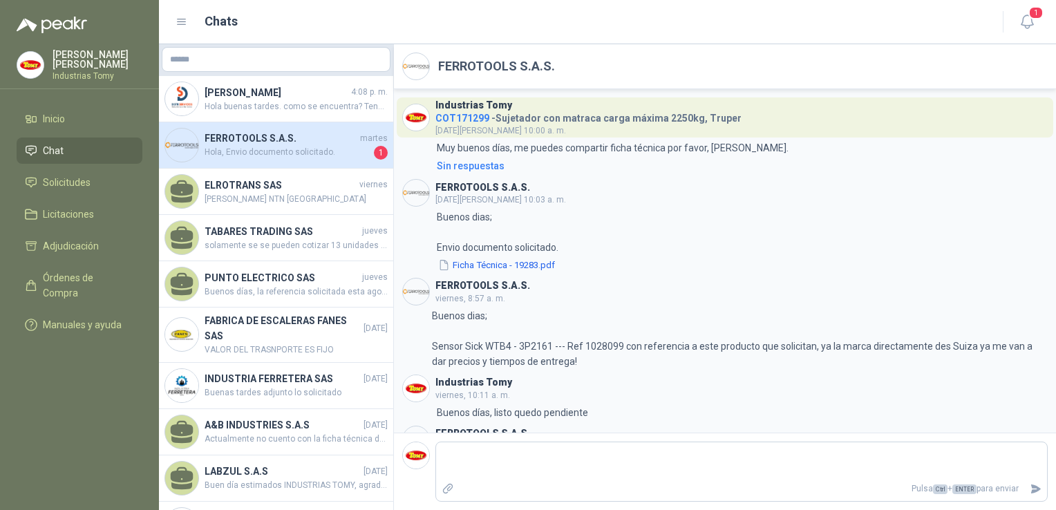
scroll to position [308, 0]
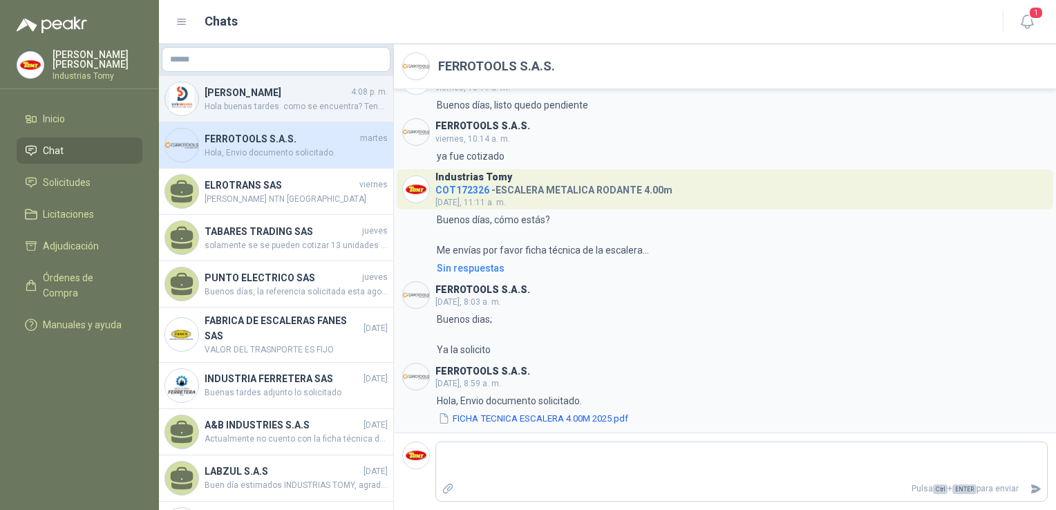
click at [243, 104] on span "Hola buenas tardes. como se encuentra? Tenemos una consulta, es la siguiente so…" at bounding box center [296, 106] width 183 height 13
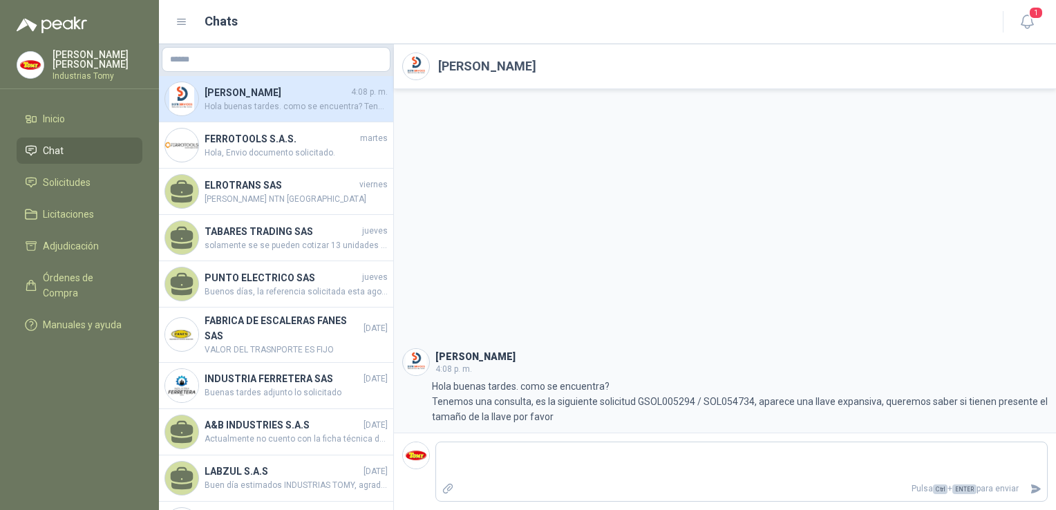
click at [75, 150] on li "Chat" at bounding box center [79, 150] width 109 height 15
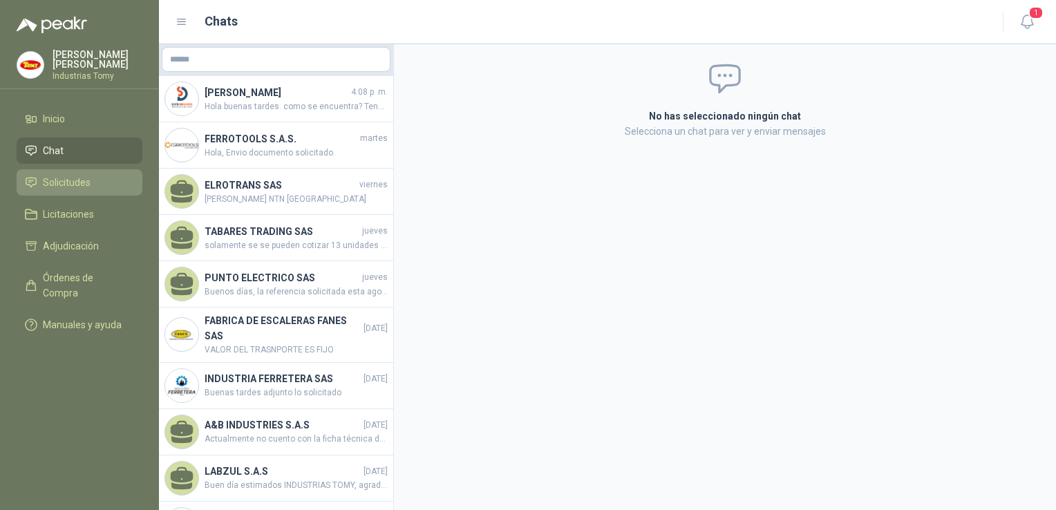
click at [61, 178] on span "Solicitudes" at bounding box center [67, 182] width 48 height 15
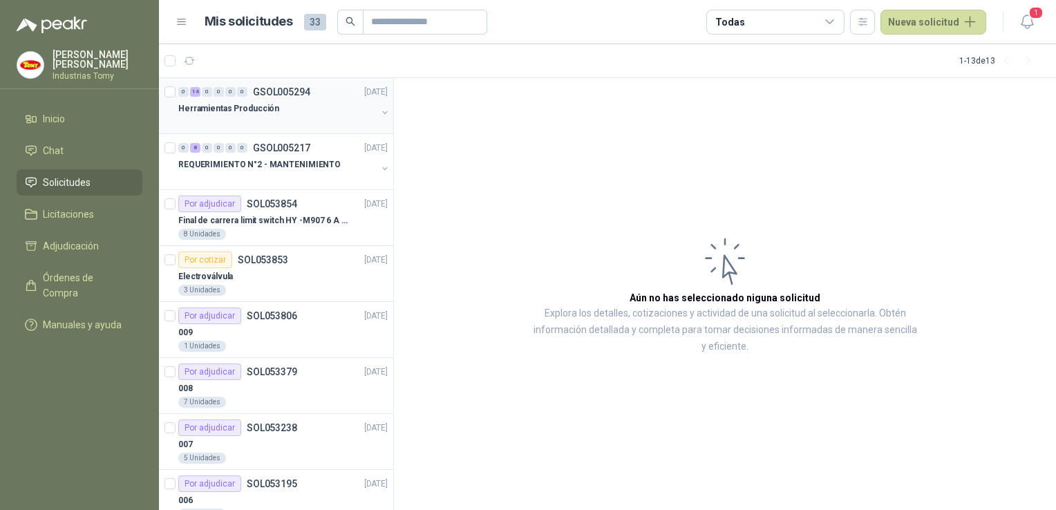
click at [250, 102] on p "Herramientas Producción" at bounding box center [228, 108] width 101 height 13
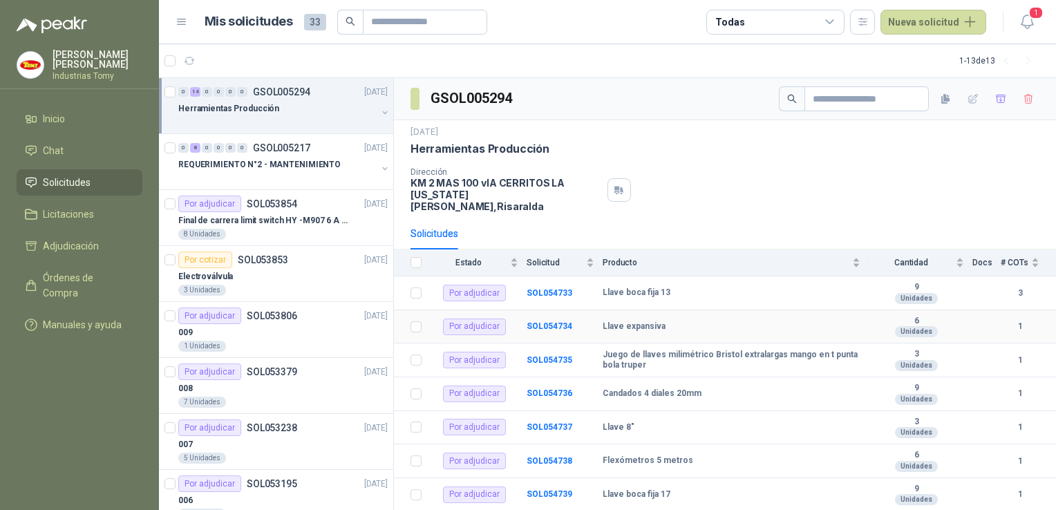
click at [609, 321] on b "Llave expansiva" at bounding box center [634, 326] width 63 height 11
click at [523, 313] on td "Por adjudicar" at bounding box center [478, 327] width 97 height 34
click at [539, 321] on b "SOL054734" at bounding box center [550, 326] width 46 height 10
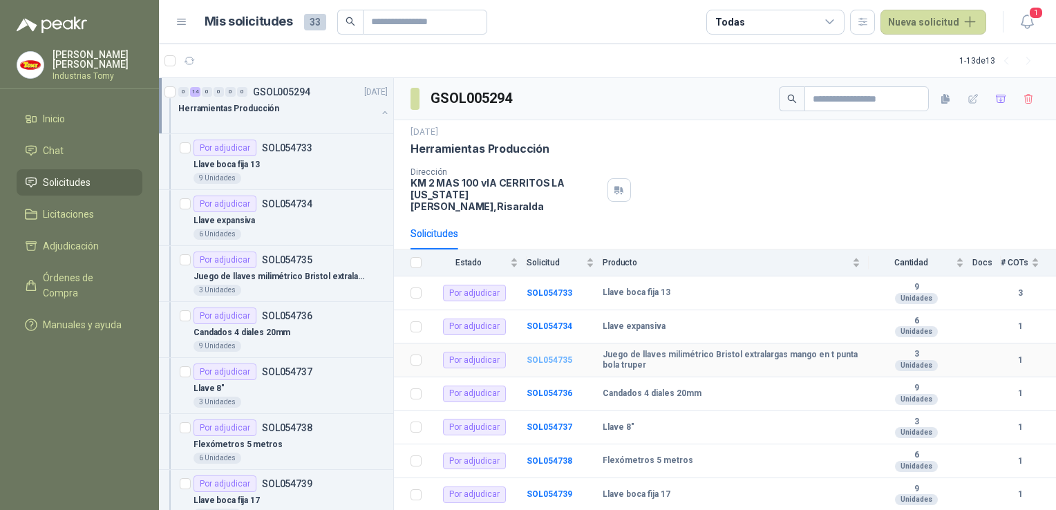
click at [539, 355] on b "SOL054735" at bounding box center [550, 360] width 46 height 10
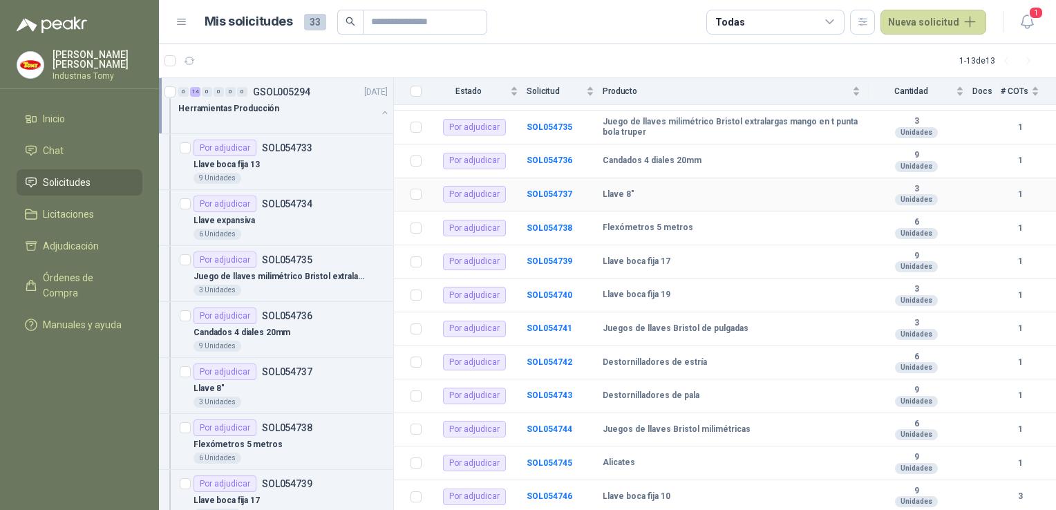
scroll to position [247, 0]
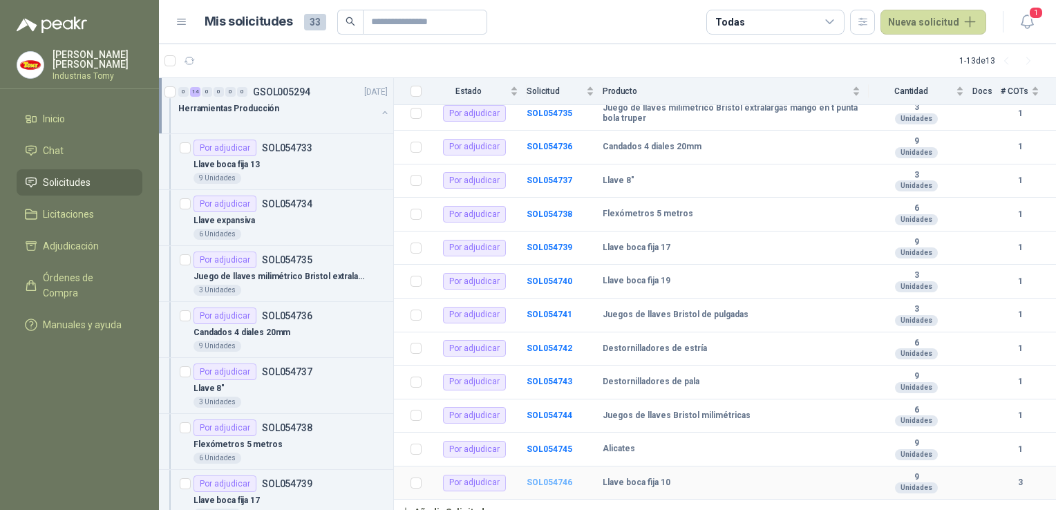
click at [540, 478] on b "SOL054746" at bounding box center [550, 483] width 46 height 10
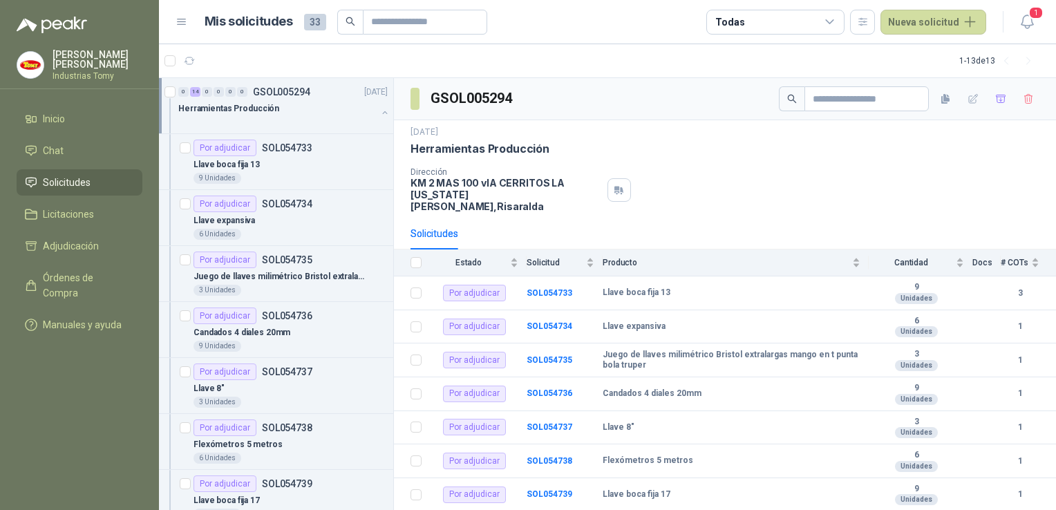
click at [300, 101] on div "Herramientas Producción" at bounding box center [277, 108] width 198 height 17
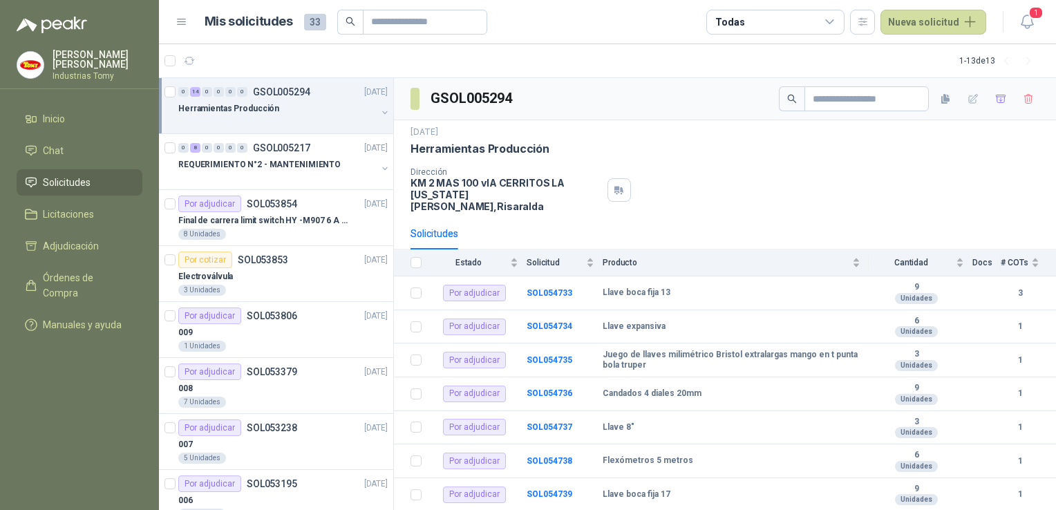
click at [300, 101] on div "Herramientas Producción" at bounding box center [277, 108] width 198 height 17
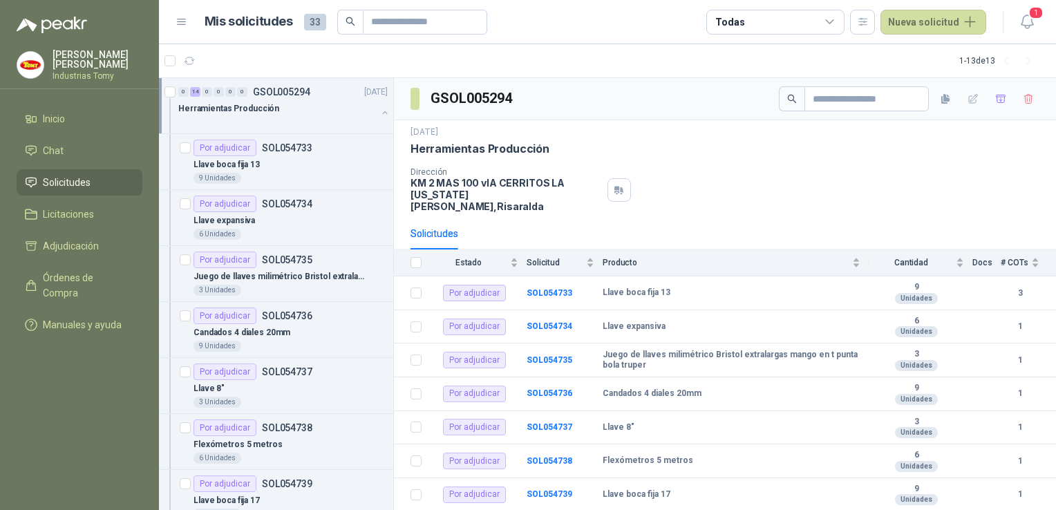
click at [263, 120] on div at bounding box center [277, 122] width 198 height 11
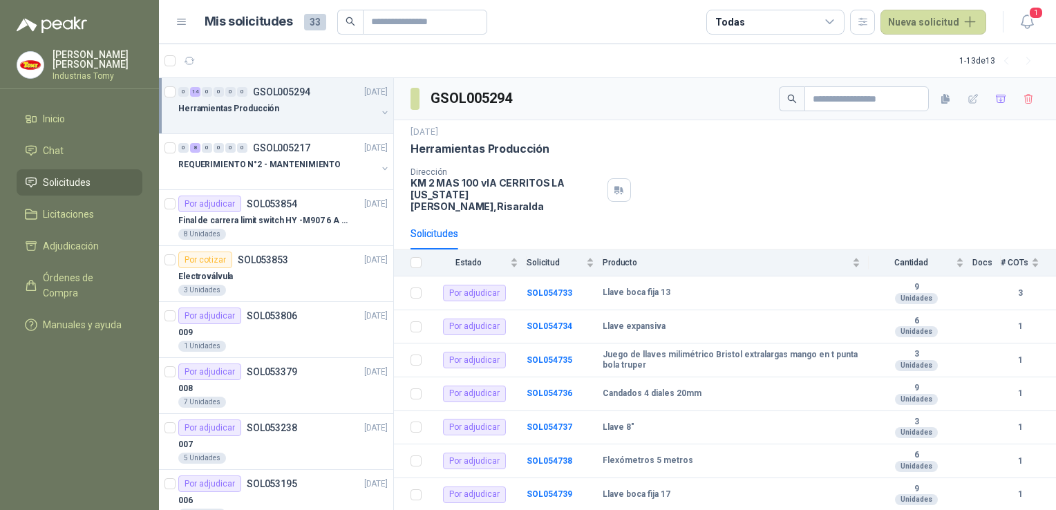
click at [181, 95] on div "0 14 0 0 0 0 GSOL005294 [DATE] Herramientas Producción" at bounding box center [276, 106] width 234 height 56
click at [254, 60] on icon "button" at bounding box center [251, 61] width 10 height 8
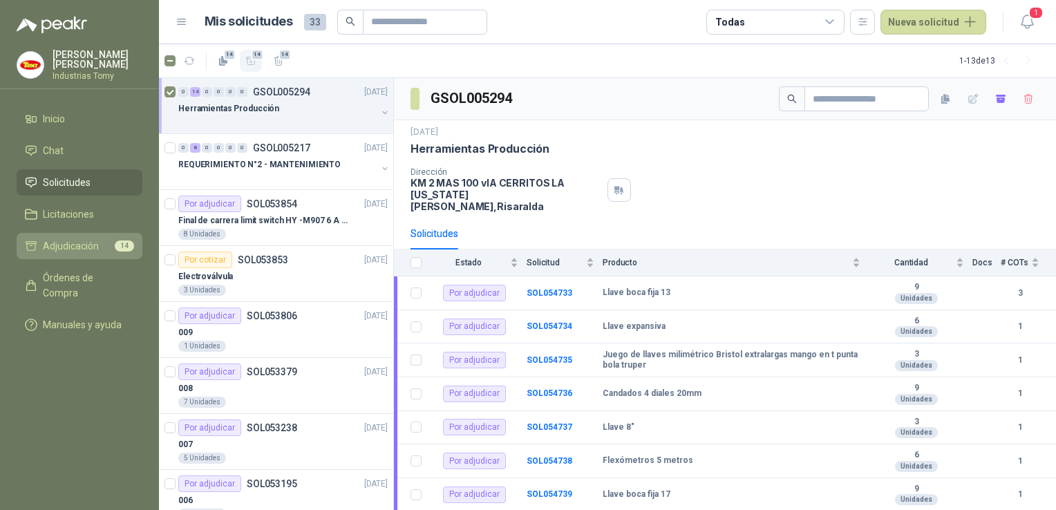
click at [92, 240] on span "Adjudicación" at bounding box center [71, 246] width 56 height 15
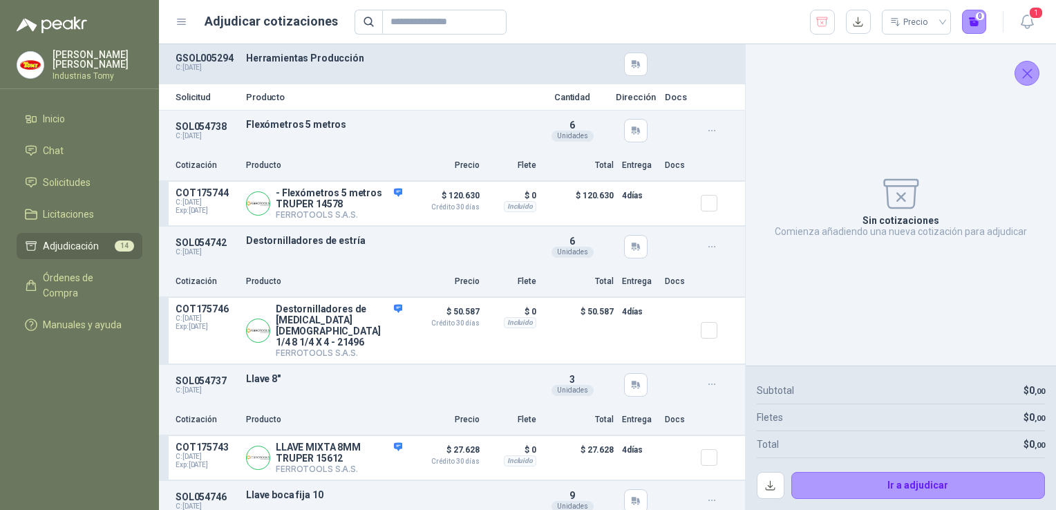
click at [1031, 70] on icon "Cerrar" at bounding box center [1027, 73] width 9 height 9
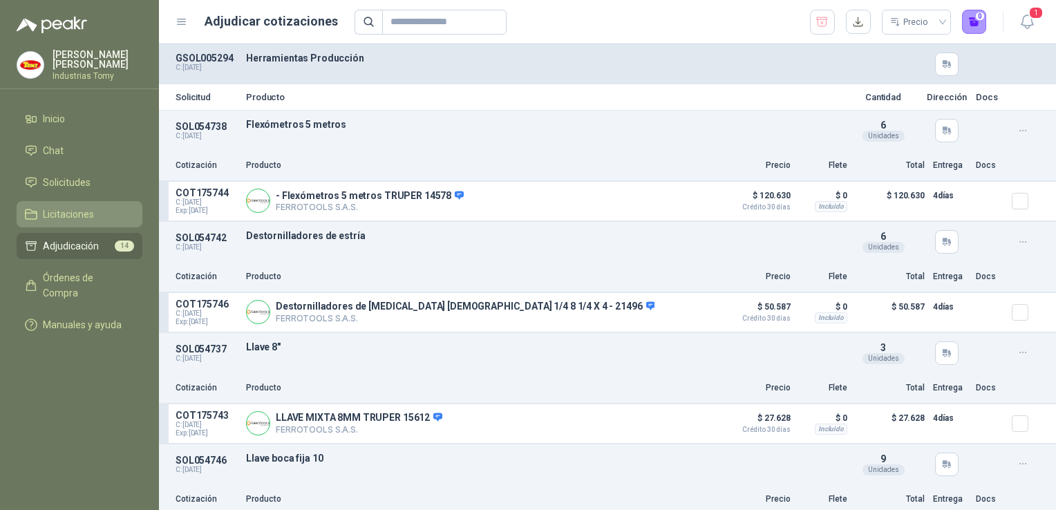
click at [69, 216] on span "Licitaciones" at bounding box center [68, 214] width 51 height 15
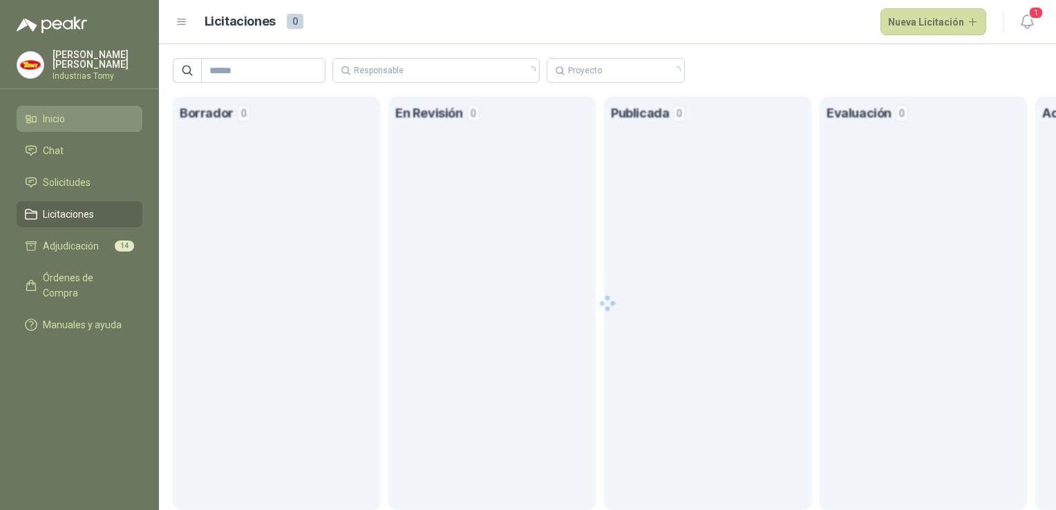
click at [72, 126] on link "Inicio" at bounding box center [80, 119] width 126 height 26
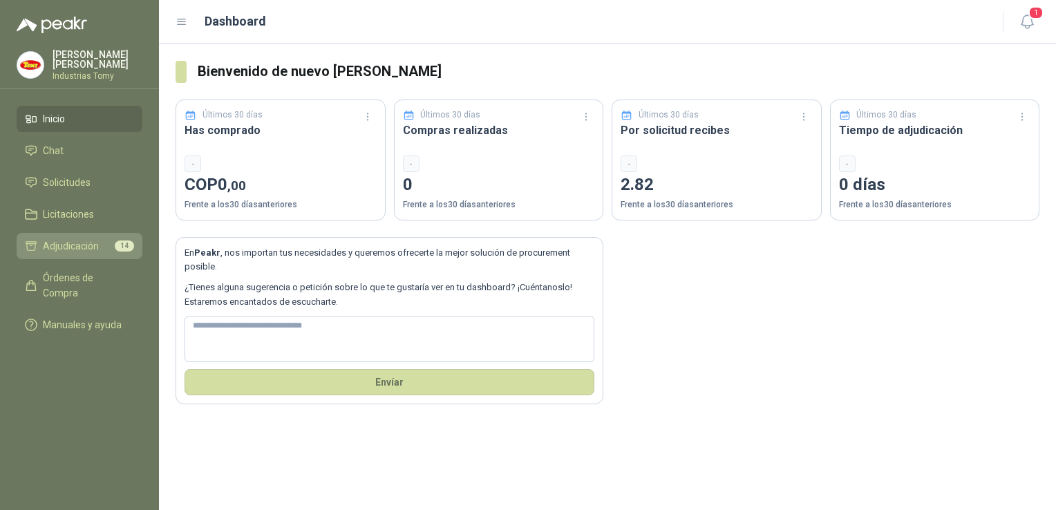
click at [86, 239] on span "Adjudicación" at bounding box center [71, 246] width 56 height 15
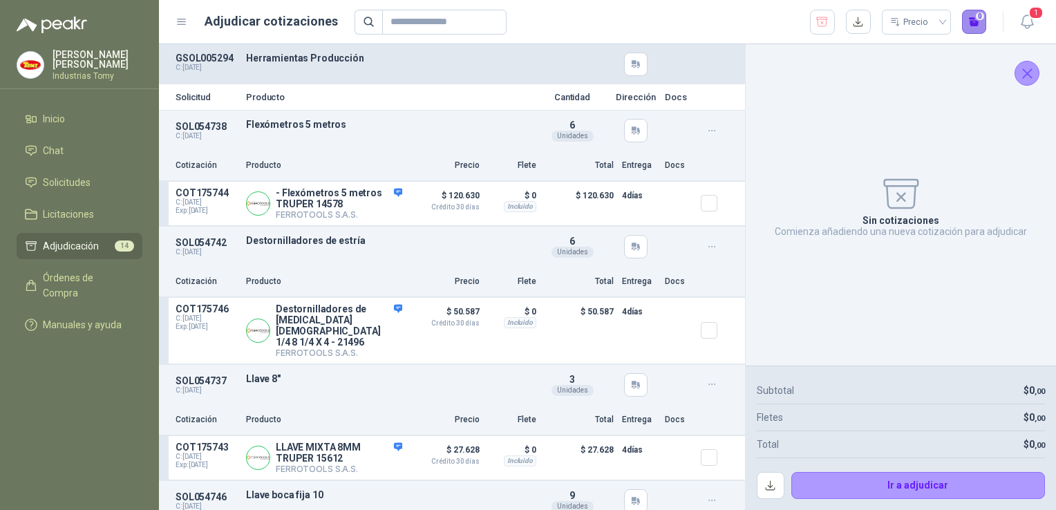
click at [973, 17] on button "0" at bounding box center [974, 22] width 25 height 25
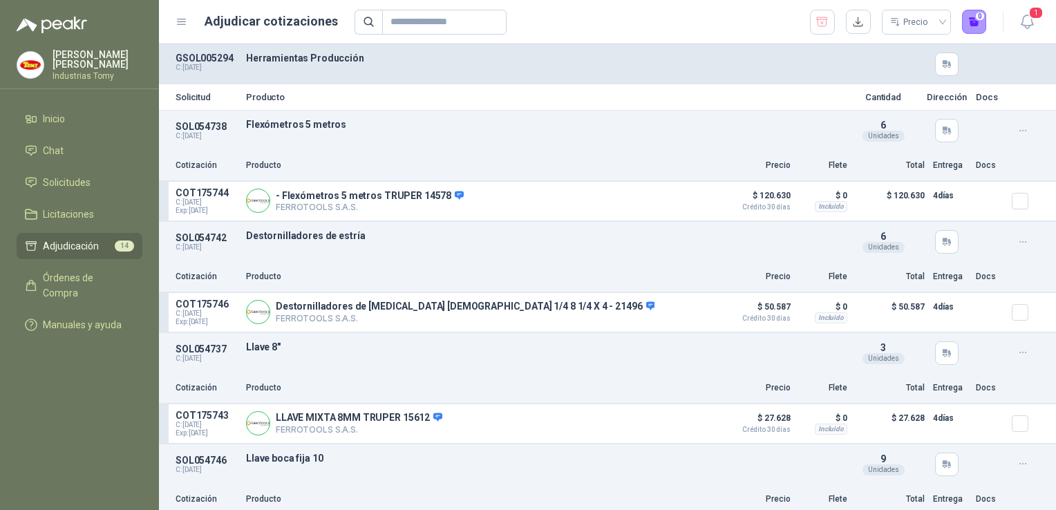
click at [81, 239] on span "Adjudicación" at bounding box center [71, 246] width 56 height 15
click at [829, 18] on icon "button" at bounding box center [822, 22] width 13 height 14
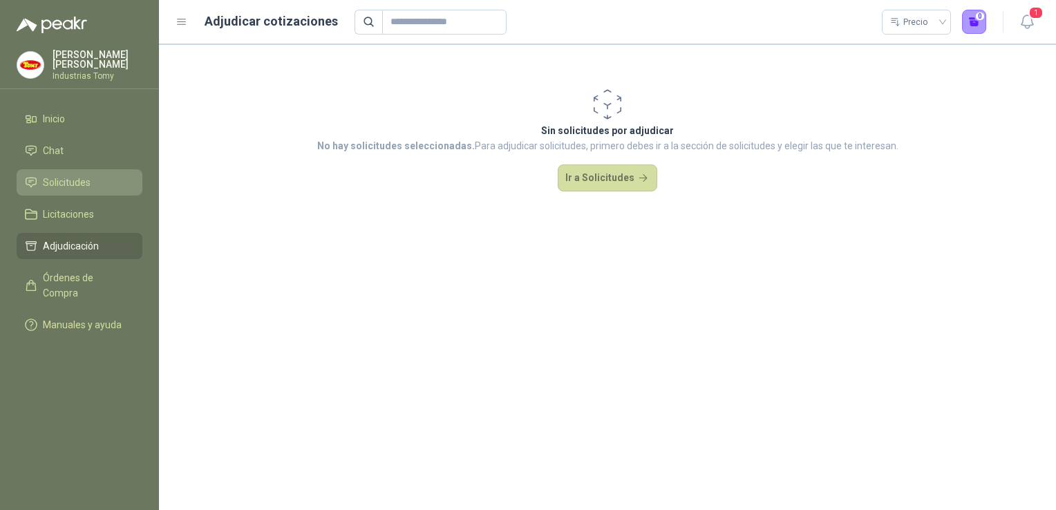
click at [52, 178] on span "Solicitudes" at bounding box center [67, 182] width 48 height 15
